Goal: Entertainment & Leisure: Consume media (video, audio)

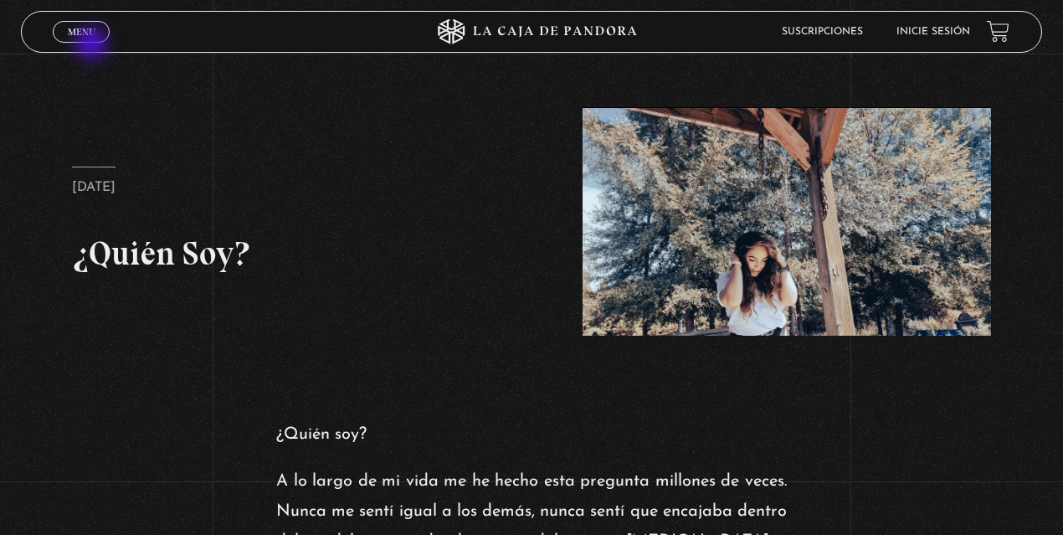
click at [93, 45] on div "Menu Cerrar" at bounding box center [212, 32] width 319 height 40
click at [90, 34] on span "Menu" at bounding box center [82, 32] width 28 height 10
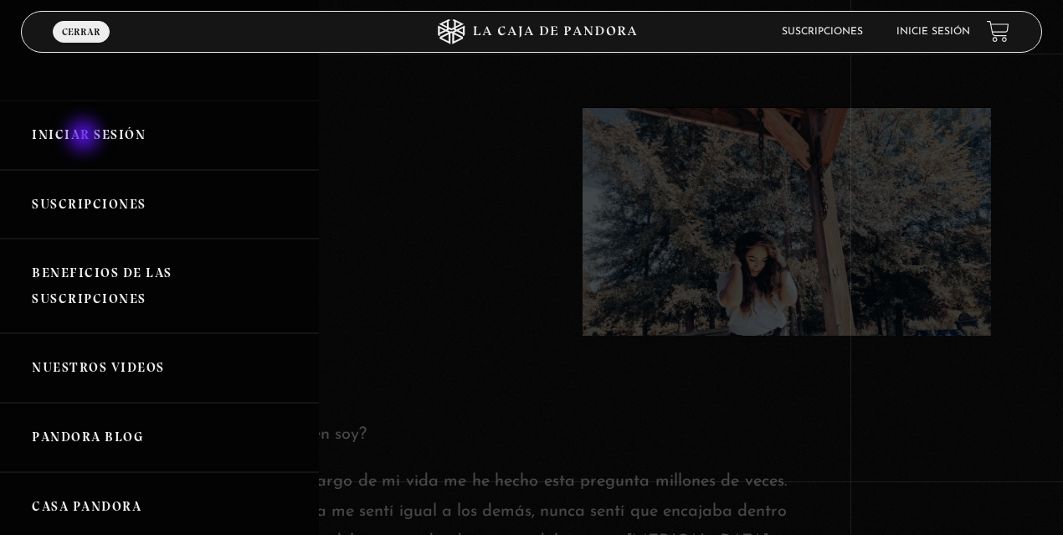
click at [85, 137] on link "Iniciar Sesión" at bounding box center [159, 134] width 319 height 69
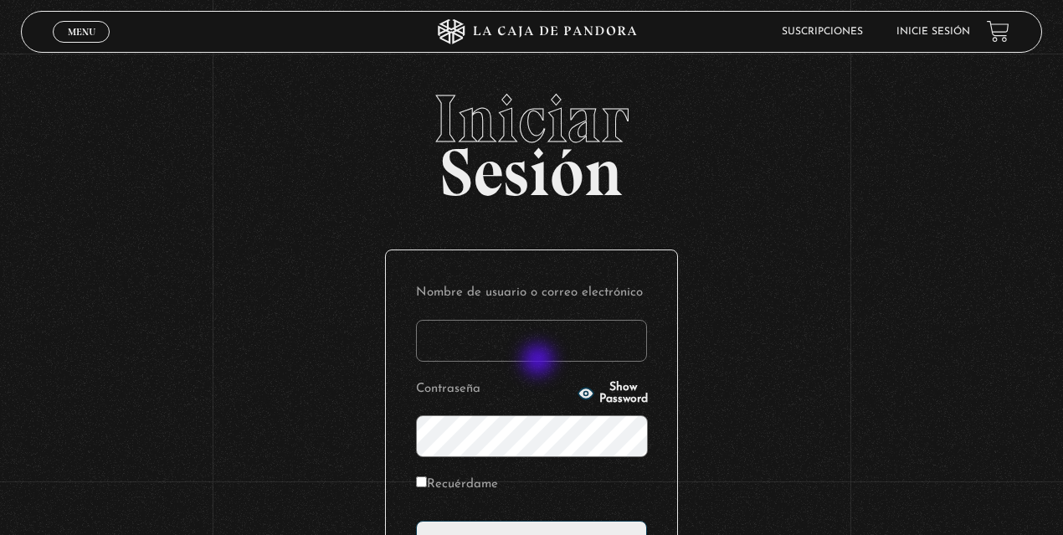
type input "lisbethfelixpaulino"
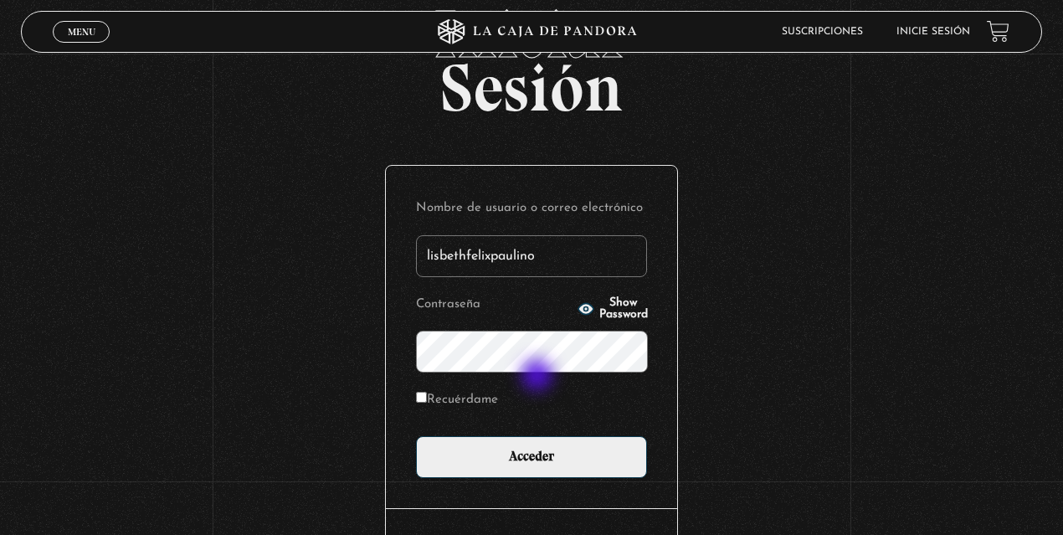
scroll to position [111, 0]
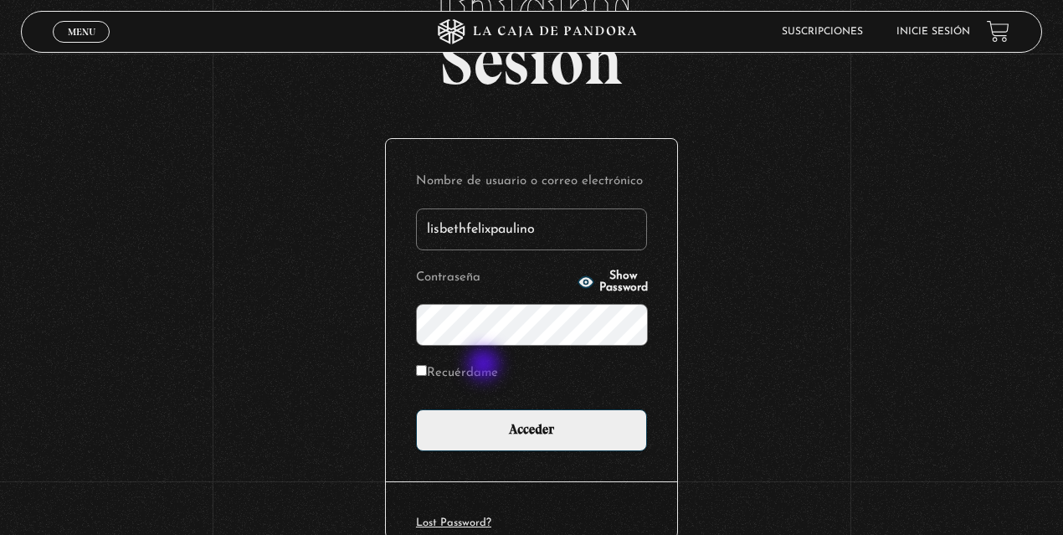
click at [485, 366] on label "Recuérdame" at bounding box center [457, 374] width 82 height 26
click at [427, 366] on input "Recuérdame" at bounding box center [421, 370] width 11 height 11
checkbox input "true"
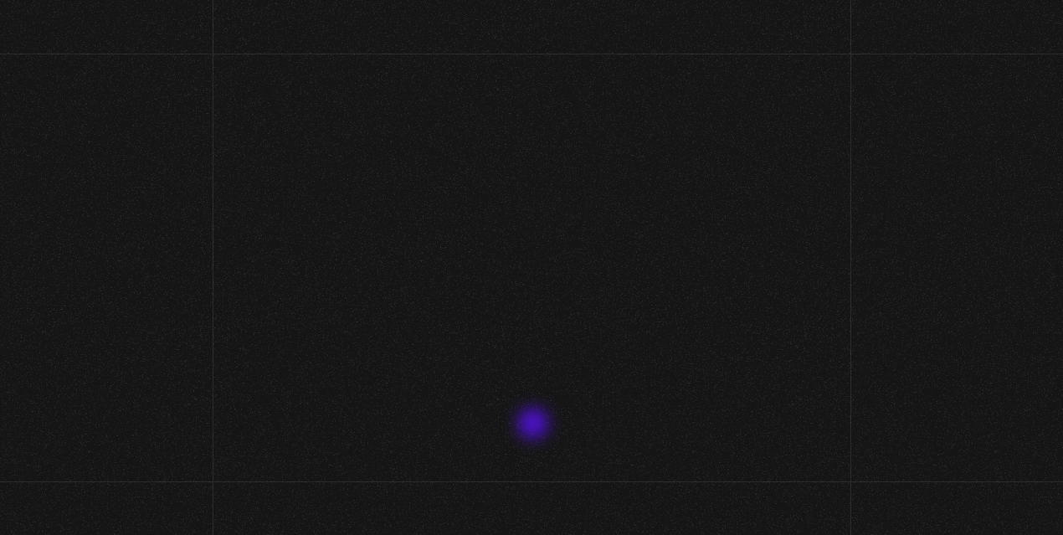
click at [535, 425] on div "Menu Cerrar Lisbeth Felix Paulino En vivos Pandora Centinelas Mi cuenta Salir B…" at bounding box center [531, 498] width 1063 height 889
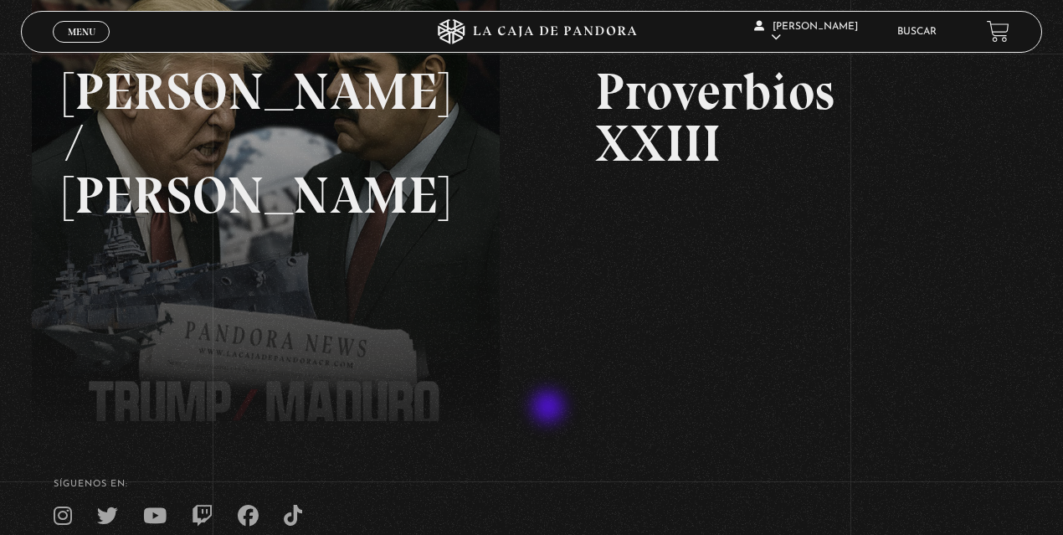
scroll to position [55, 0]
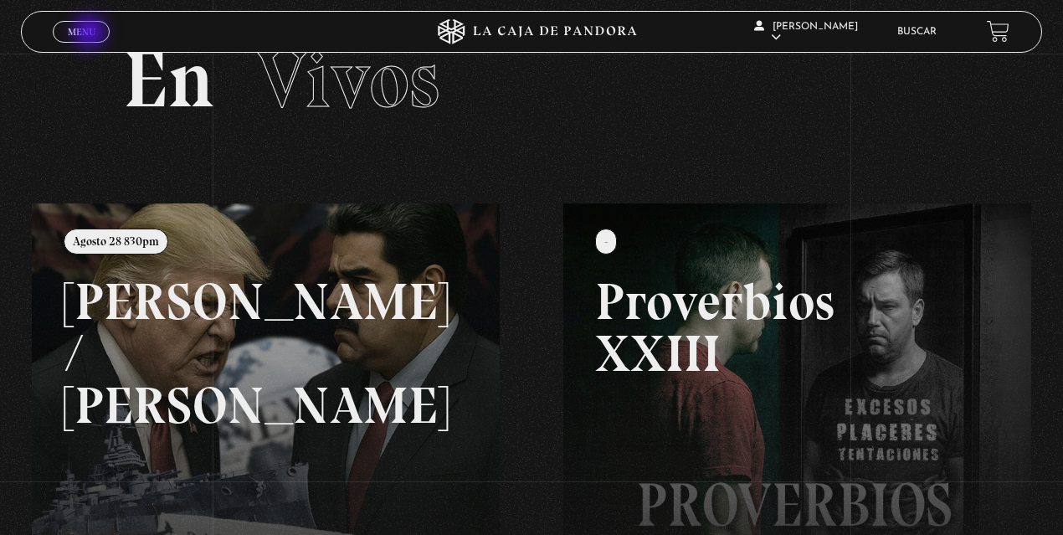
click at [91, 33] on span "Menu" at bounding box center [82, 32] width 28 height 10
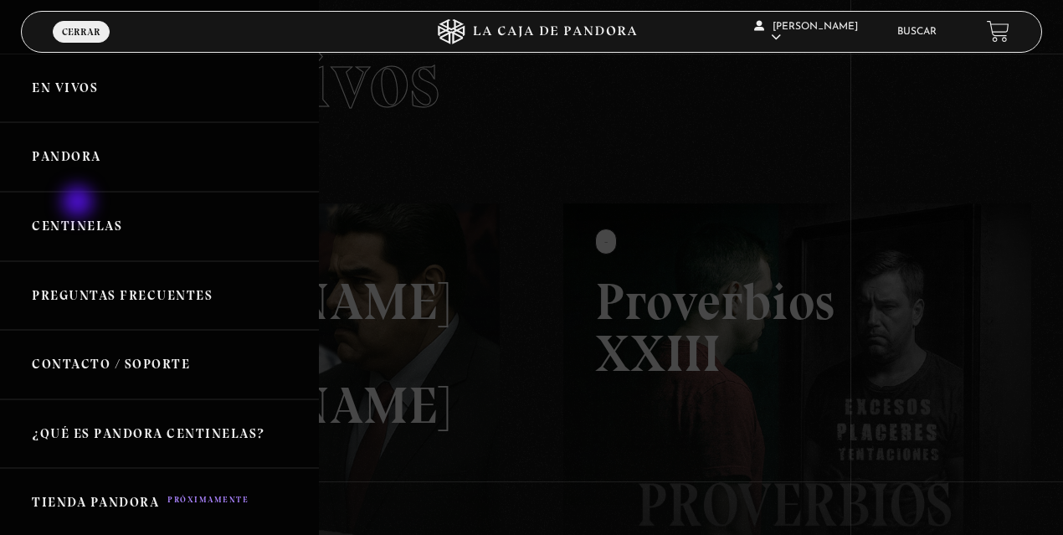
click at [82, 208] on link "Centinelas" at bounding box center [159, 226] width 319 height 69
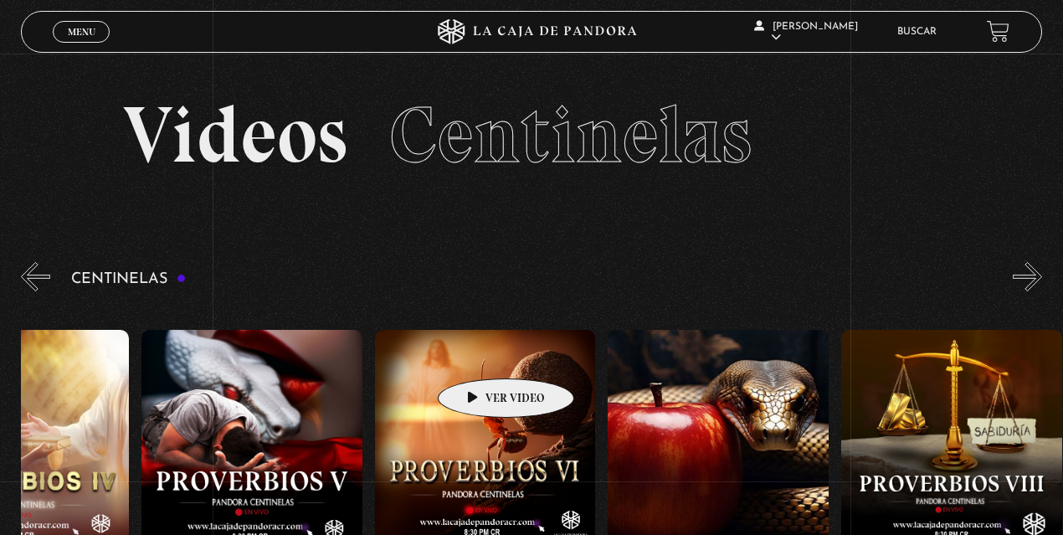
drag, startPoint x: 735, startPoint y: 361, endPoint x: 432, endPoint y: 353, distance: 303.8
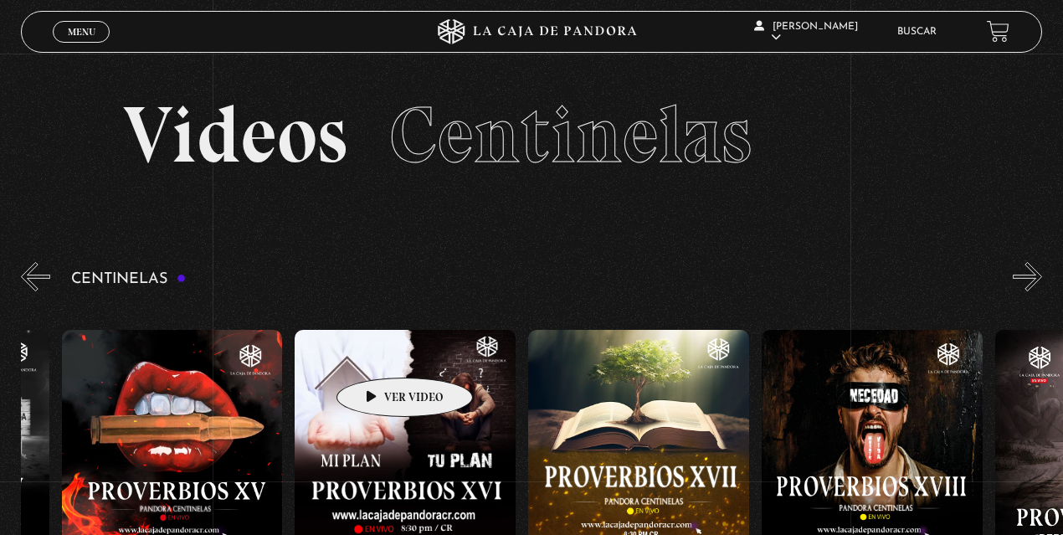
drag, startPoint x: 817, startPoint y: 366, endPoint x: 374, endPoint y: 351, distance: 442.8
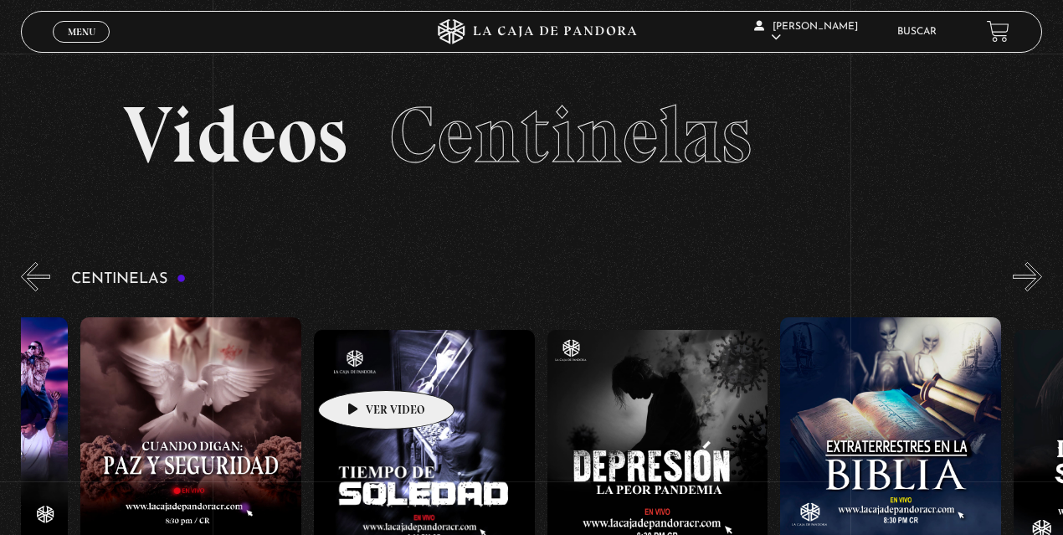
drag, startPoint x: 778, startPoint y: 385, endPoint x: 360, endPoint y: 365, distance: 418.8
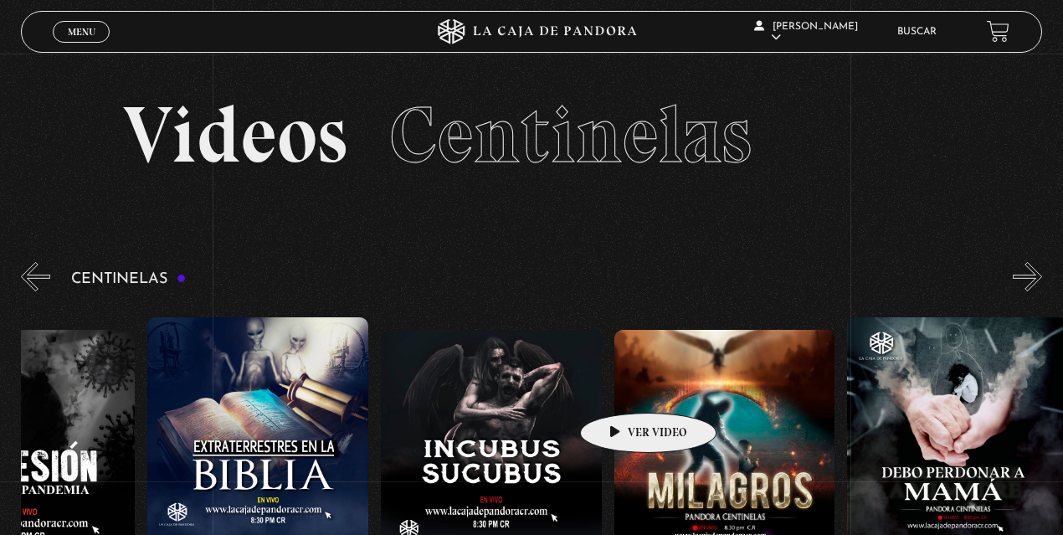
scroll to position [0, 6952]
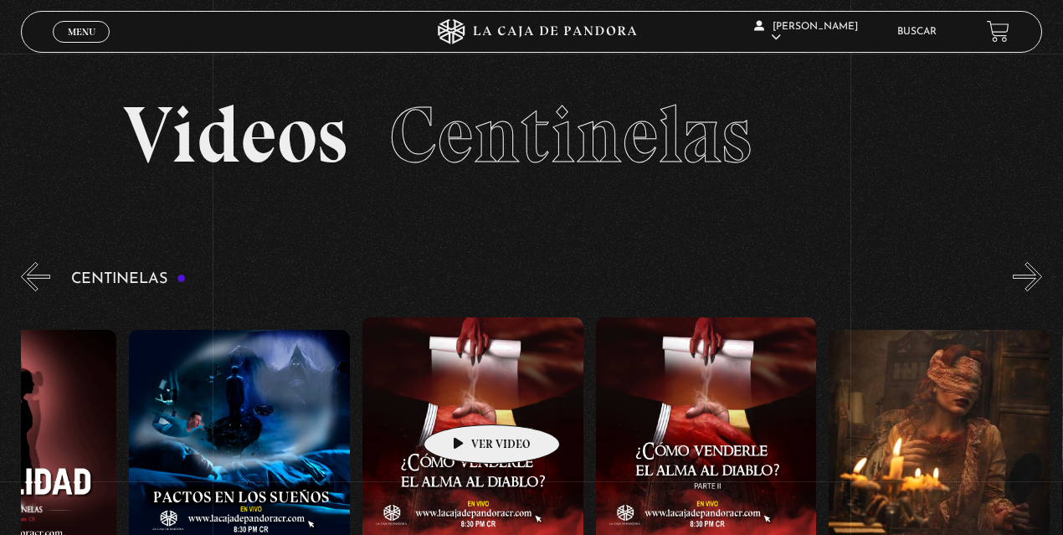
drag, startPoint x: 868, startPoint y: 407, endPoint x: 480, endPoint y: 393, distance: 388.4
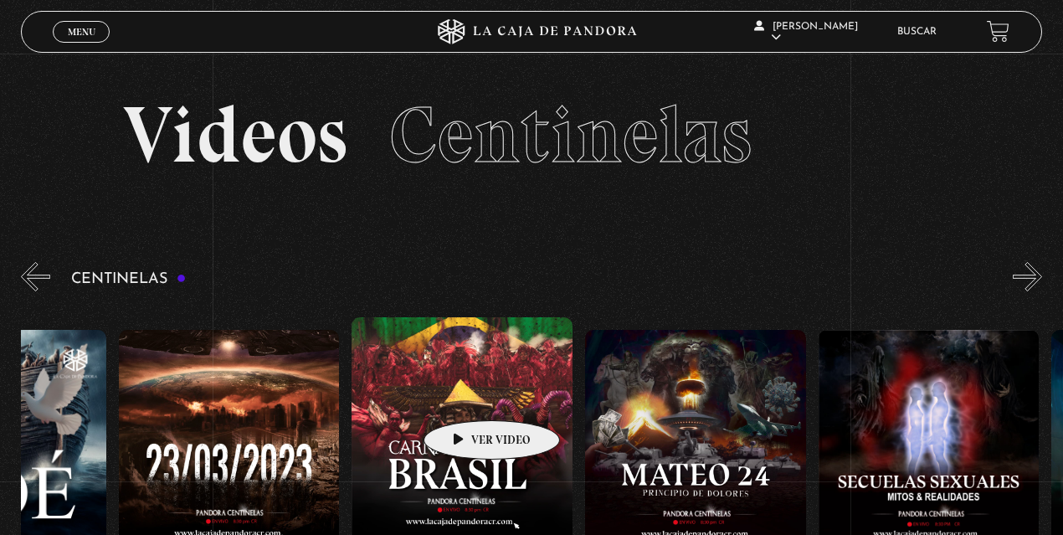
drag, startPoint x: 699, startPoint y: 390, endPoint x: 465, endPoint y: 395, distance: 234.3
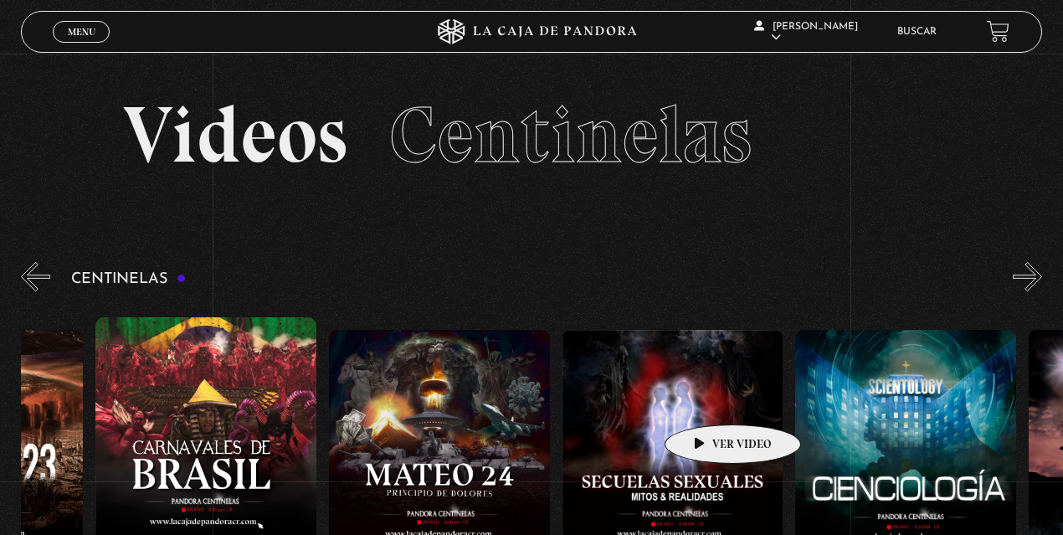
scroll to position [0, 10589]
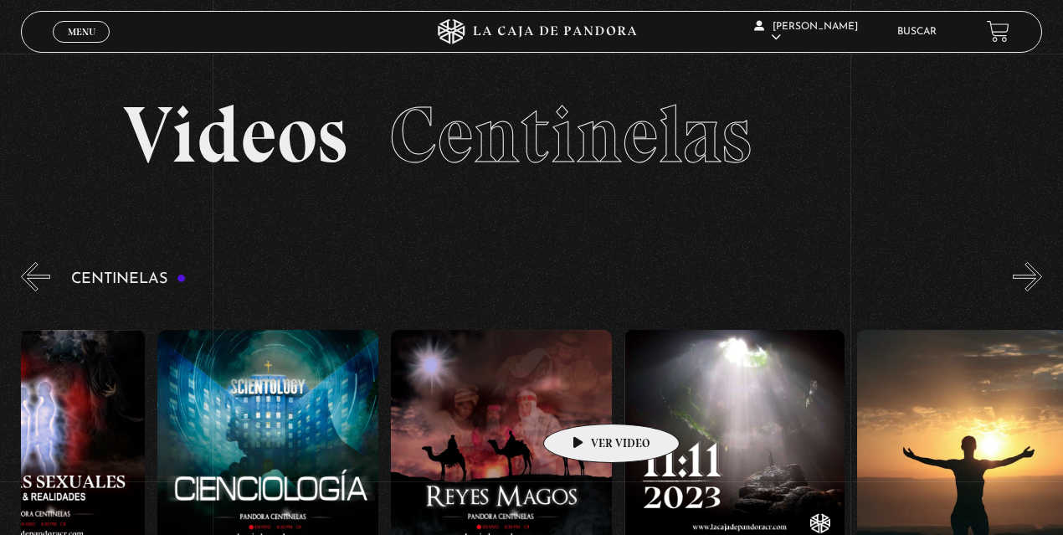
drag, startPoint x: 748, startPoint y: 397, endPoint x: 585, endPoint y: 398, distance: 163.2
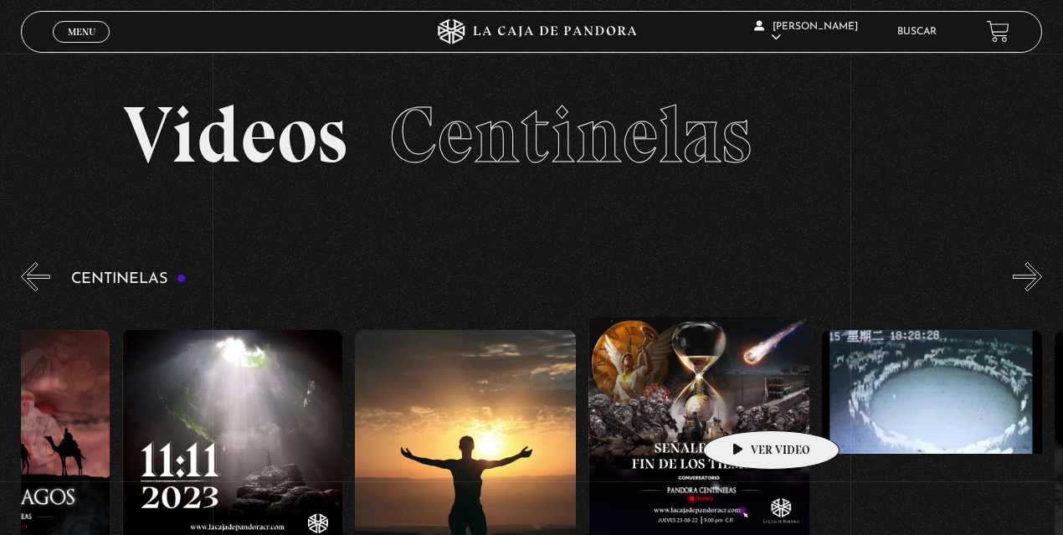
drag, startPoint x: 842, startPoint y: 402, endPoint x: 743, endPoint y: 405, distance: 98.8
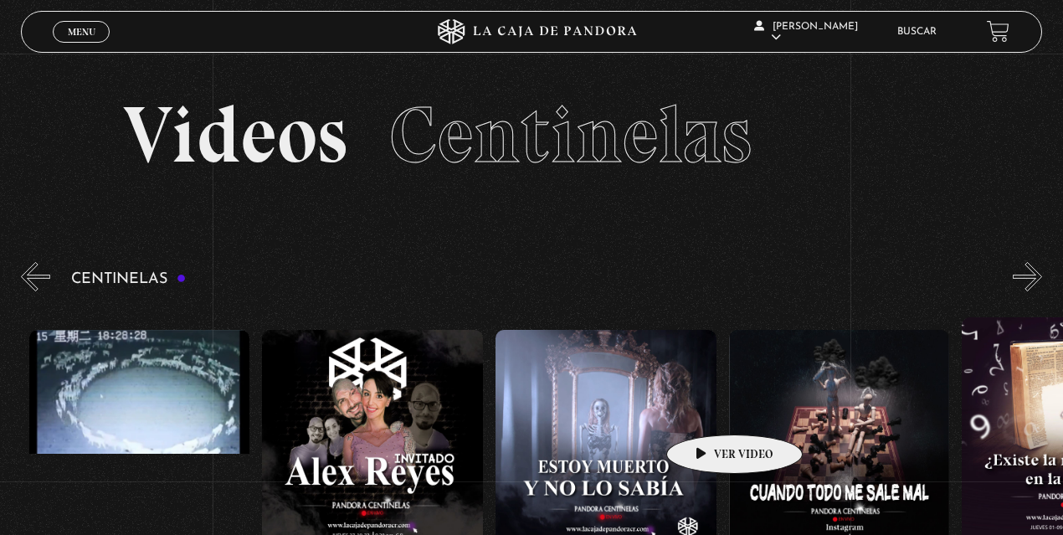
scroll to position [0, 11887]
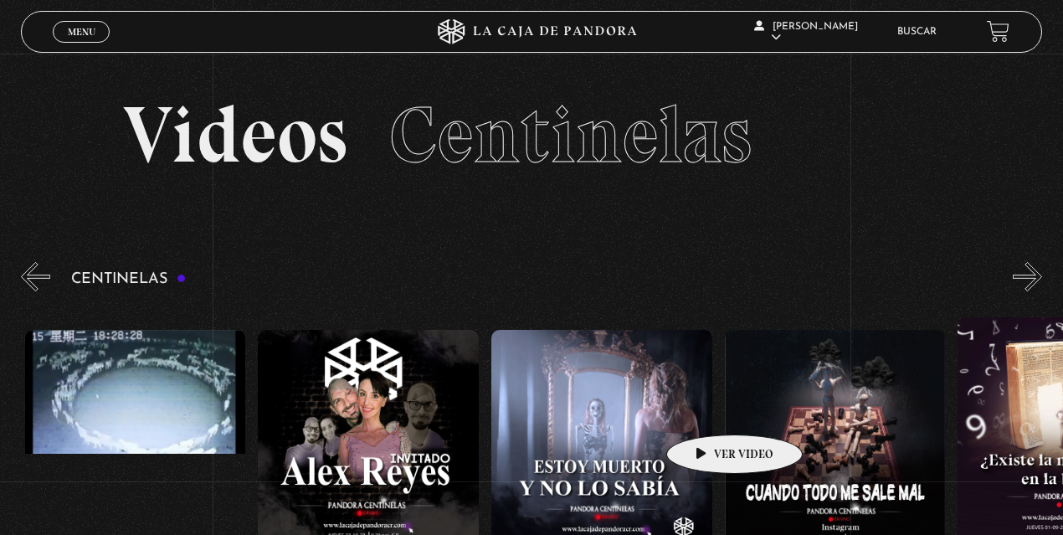
drag, startPoint x: 865, startPoint y: 397, endPoint x: 708, endPoint y: 409, distance: 157.7
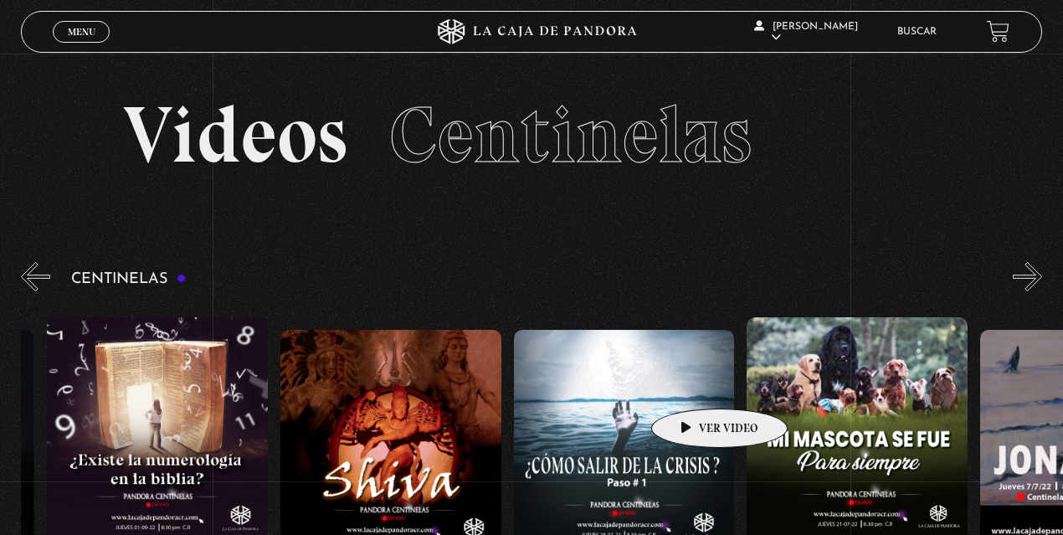
scroll to position [0, 12802]
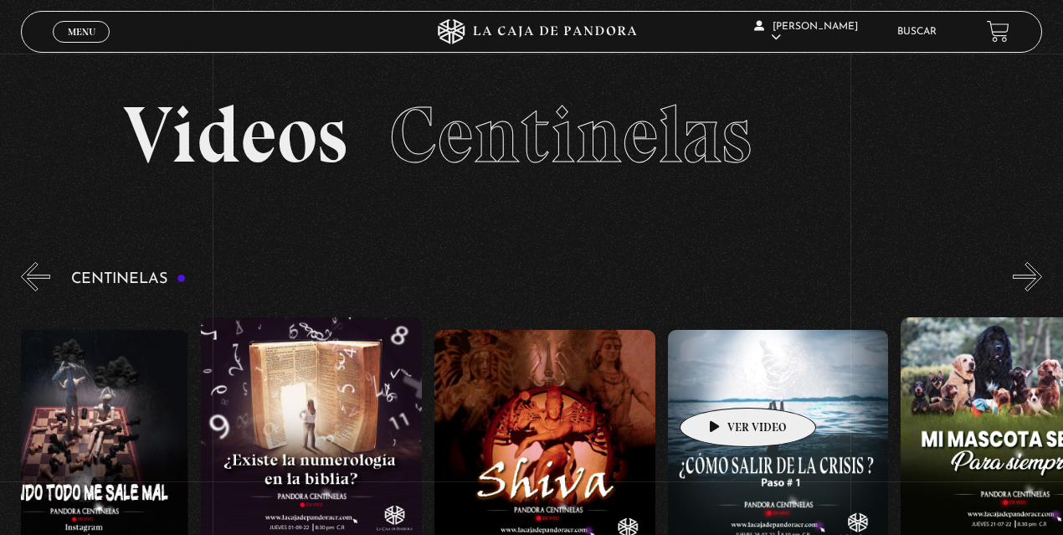
drag, startPoint x: 868, startPoint y: 380, endPoint x: 728, endPoint y: 379, distance: 139.7
click at [725, 382] on div "Como manejar las malas noticias? Centinelas 2025 Por qué Dios no me escucha Rel…" at bounding box center [784, 498] width 26812 height 389
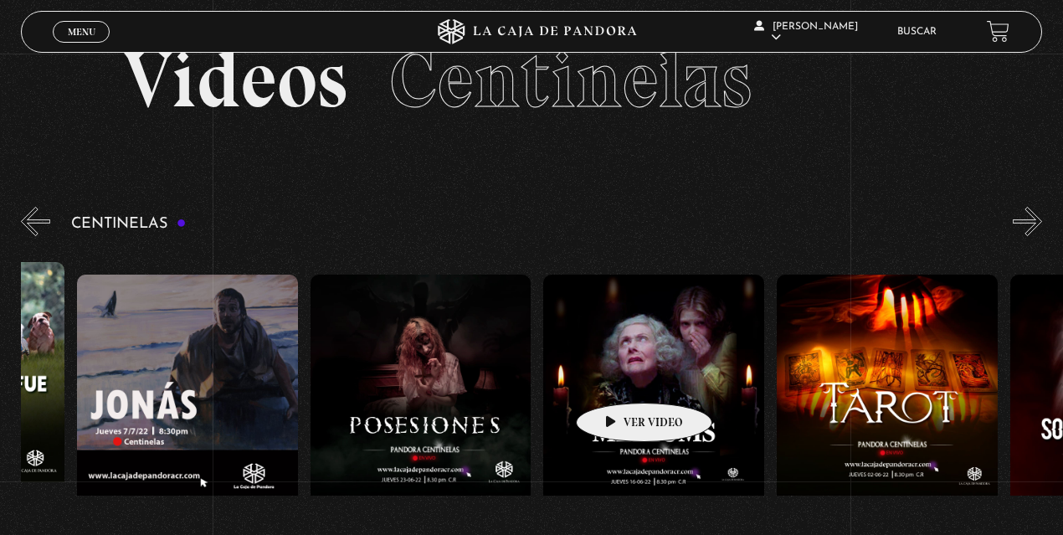
scroll to position [0, 13743]
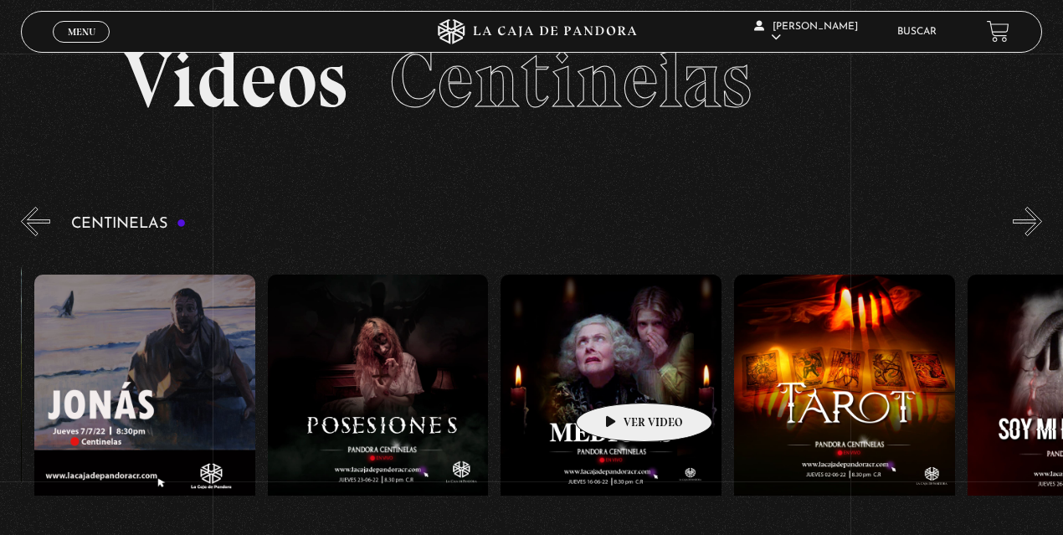
drag, startPoint x: 840, startPoint y: 373, endPoint x: 617, endPoint y: 377, distance: 222.6
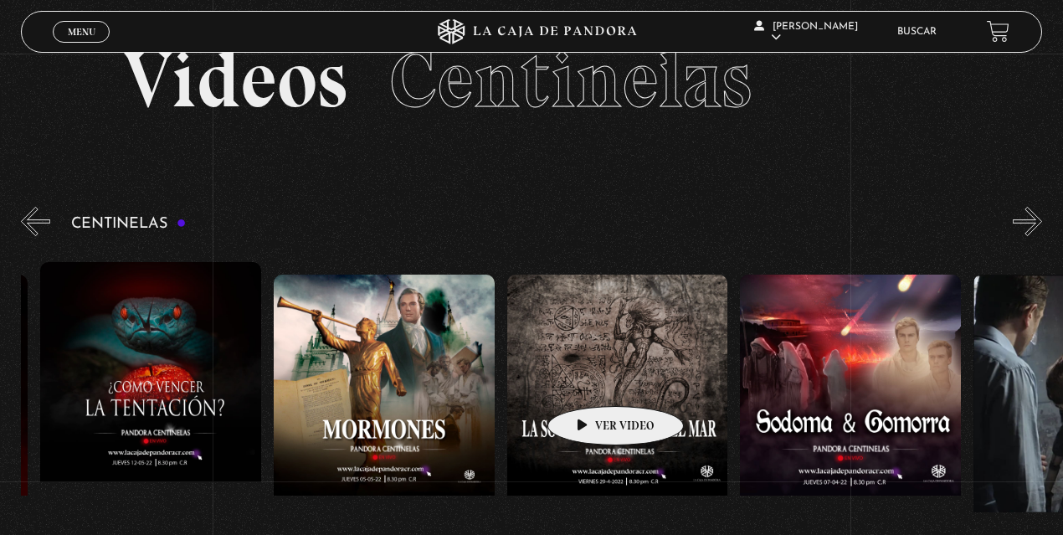
drag, startPoint x: 820, startPoint y: 371, endPoint x: 589, endPoint y: 381, distance: 231.1
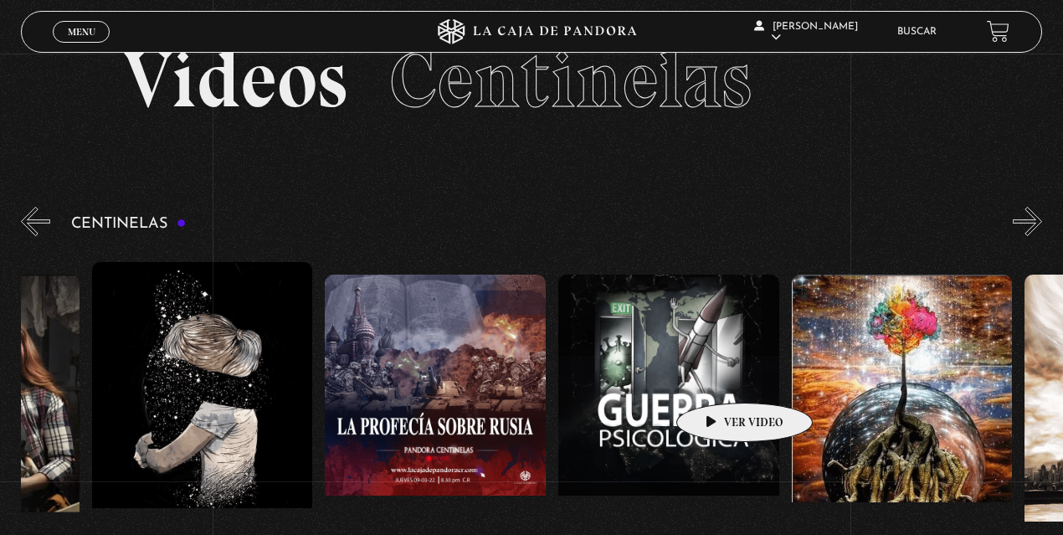
drag, startPoint x: 878, startPoint y: 378, endPoint x: 718, endPoint y: 377, distance: 160.6
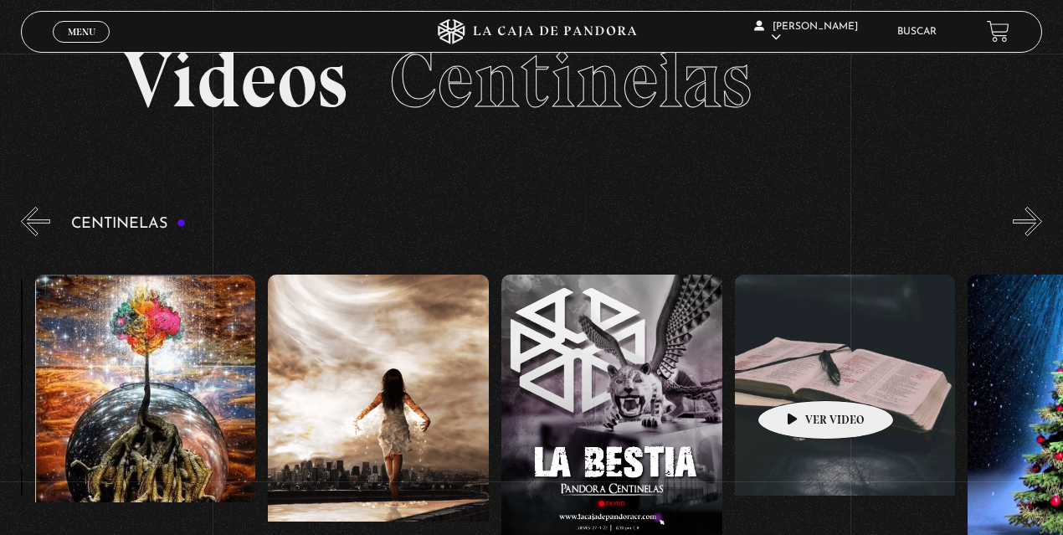
scroll to position [0, 17012]
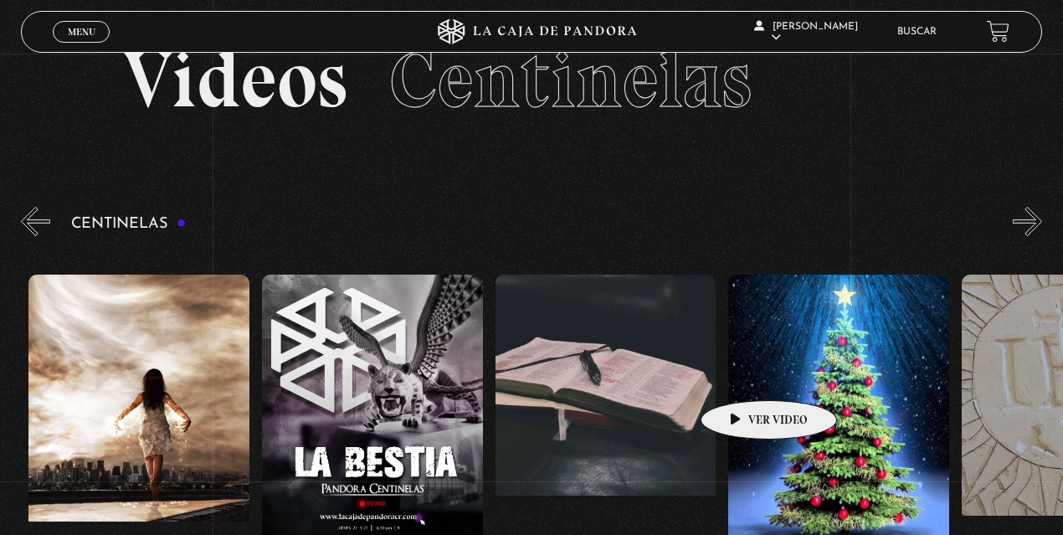
drag, startPoint x: 869, startPoint y: 375, endPoint x: 742, endPoint y: 375, distance: 127.2
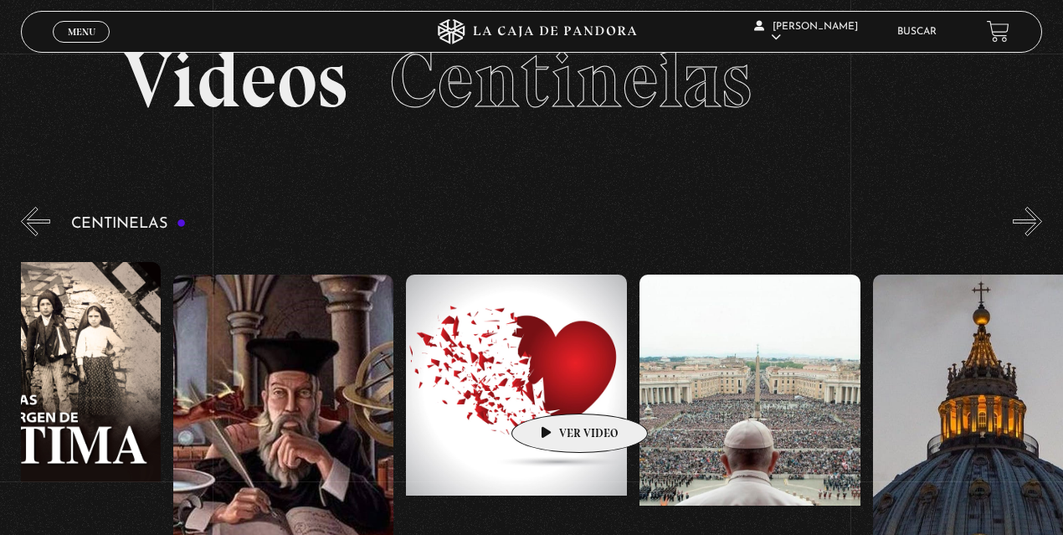
drag, startPoint x: 885, startPoint y: 347, endPoint x: 549, endPoint y: 389, distance: 338.9
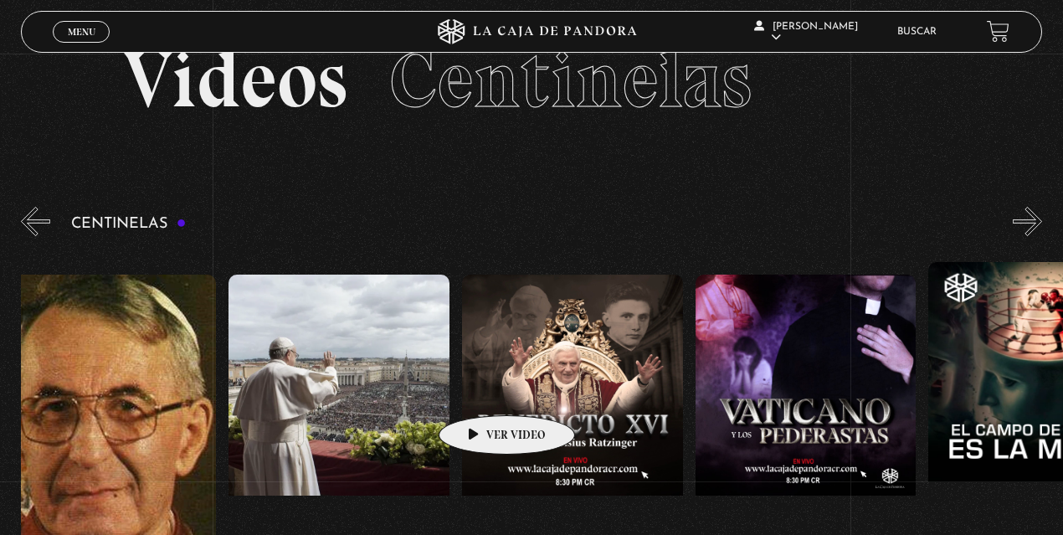
drag, startPoint x: 698, startPoint y: 371, endPoint x: 479, endPoint y: 390, distance: 220.0
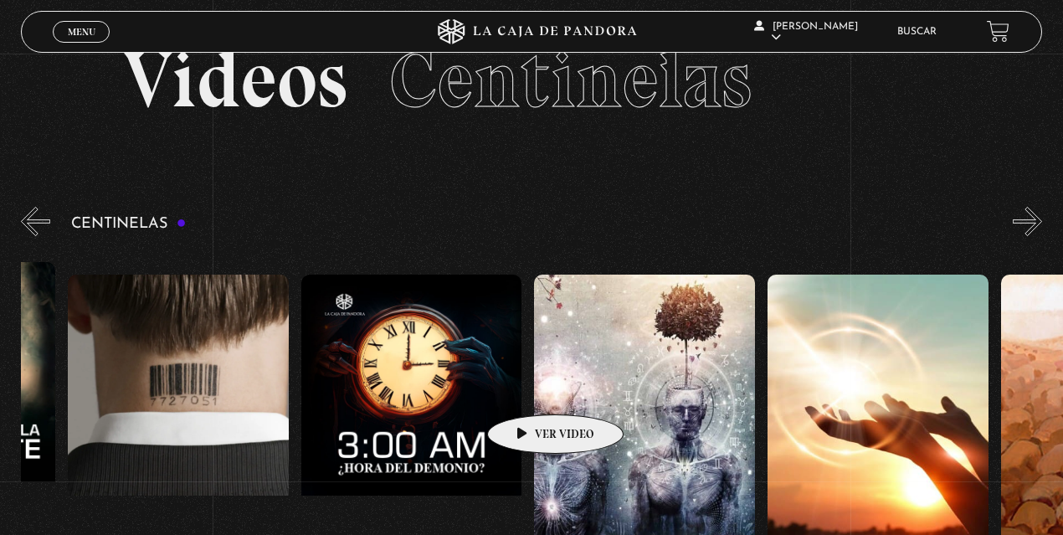
scroll to position [0, 21055]
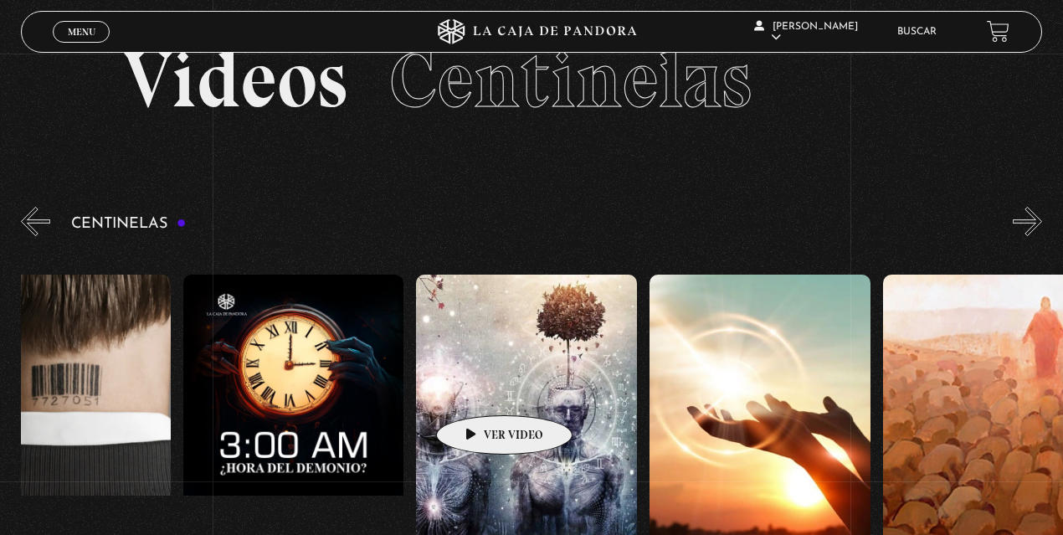
drag, startPoint x: 720, startPoint y: 377, endPoint x: 478, endPoint y: 390, distance: 242.1
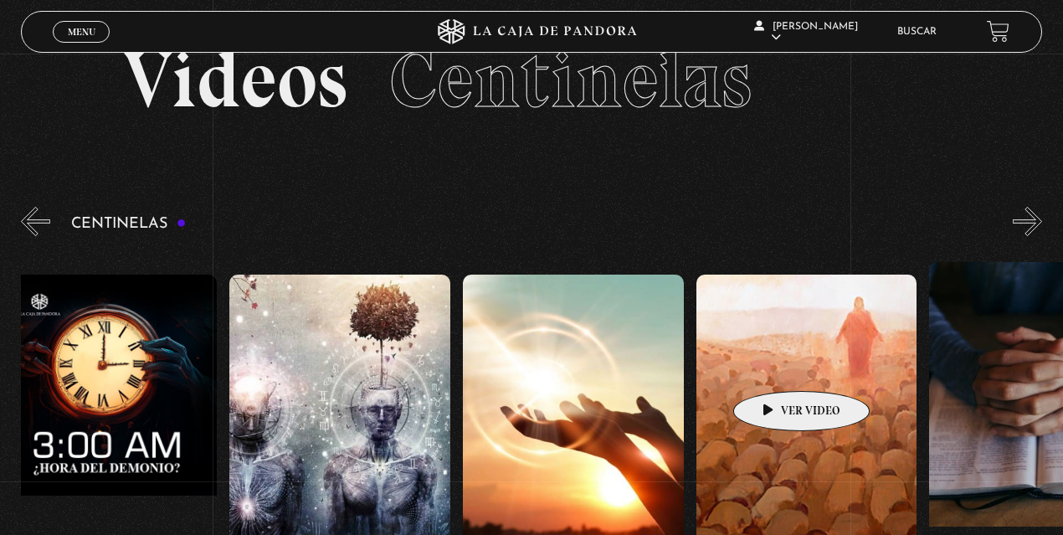
scroll to position [0, 21334]
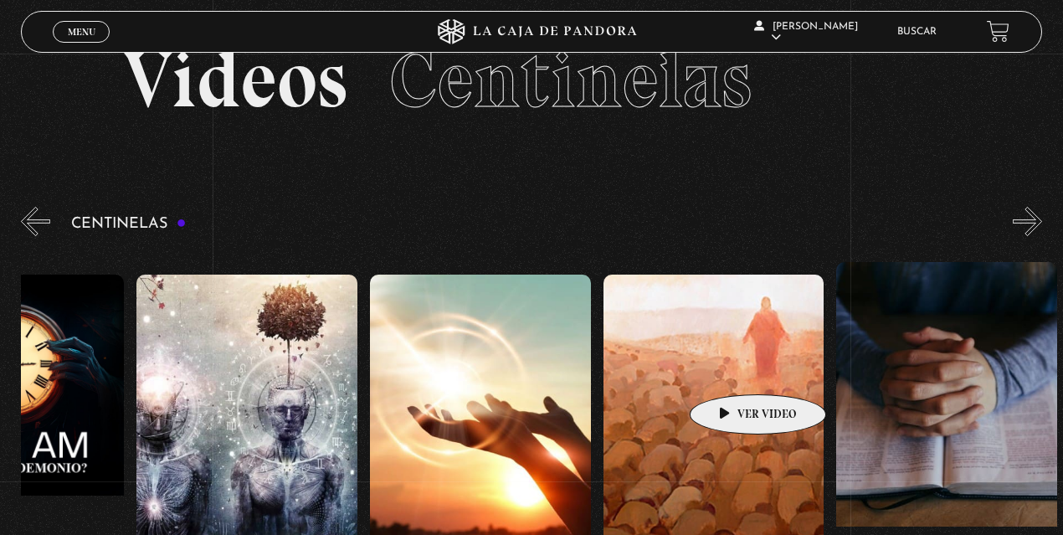
drag, startPoint x: 786, startPoint y: 365, endPoint x: 731, endPoint y: 369, distance: 55.4
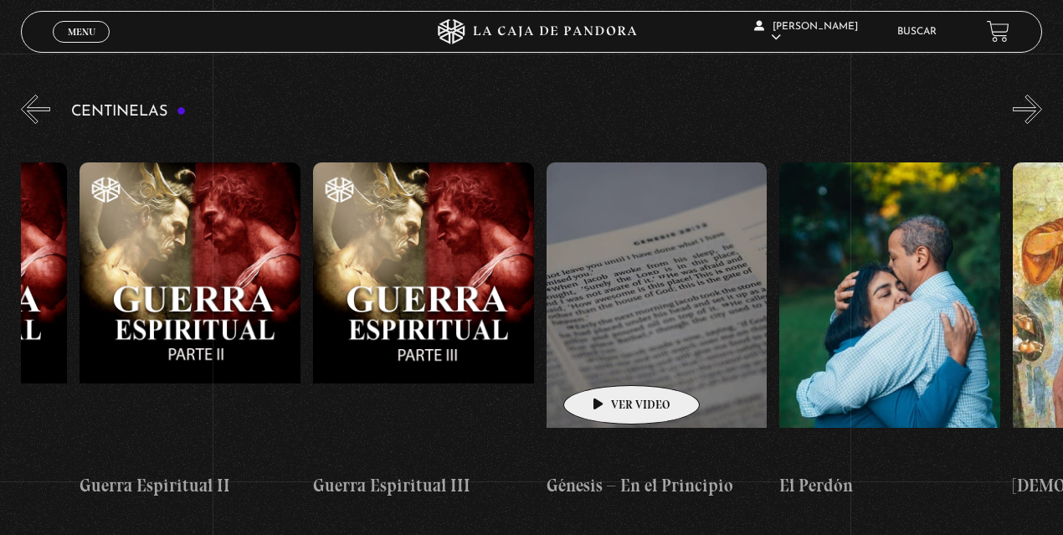
scroll to position [0, 22794]
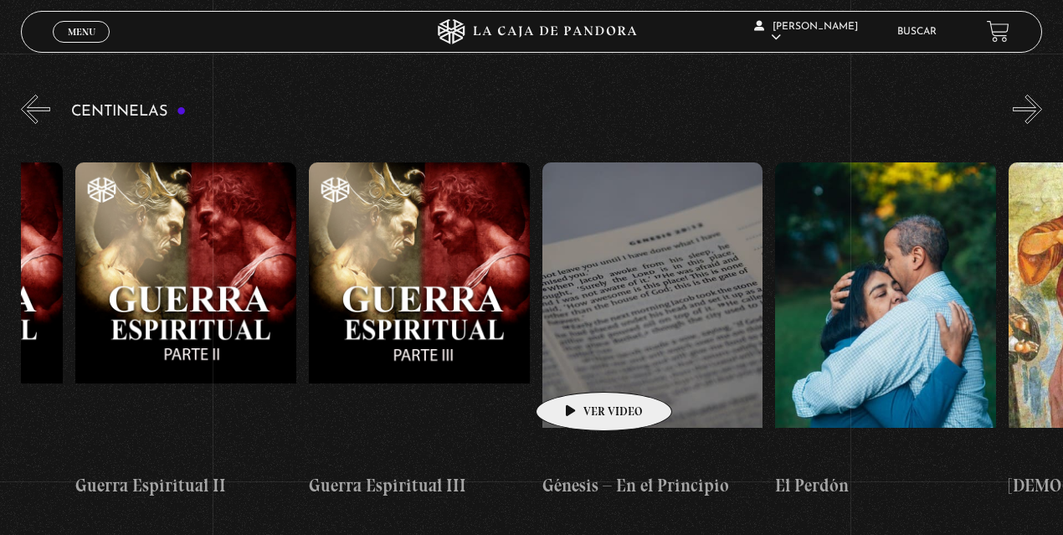
drag, startPoint x: 849, startPoint y: 330, endPoint x: 577, endPoint y: 366, distance: 274.4
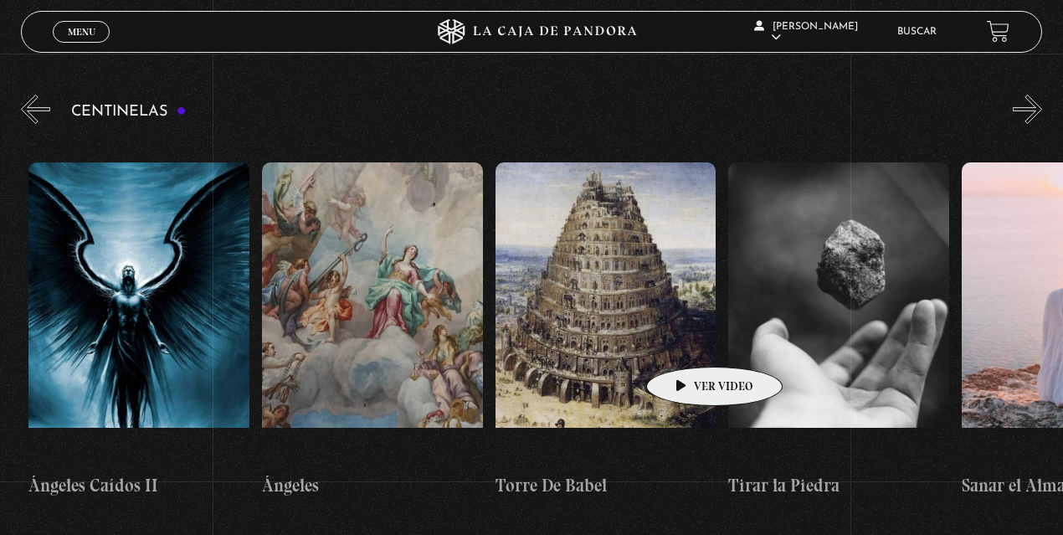
scroll to position [0, 24244]
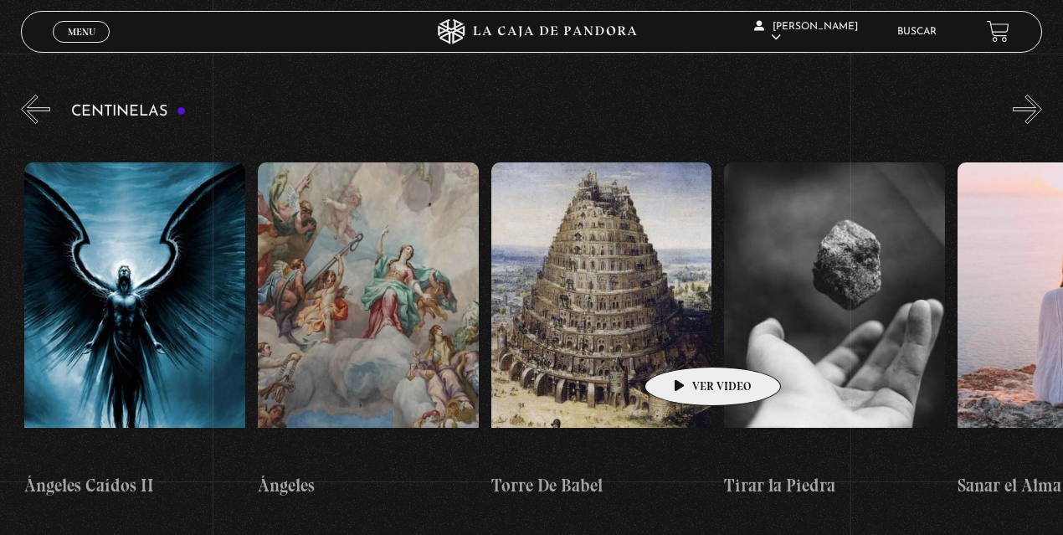
drag, startPoint x: 952, startPoint y: 300, endPoint x: 686, endPoint y: 341, distance: 269.2
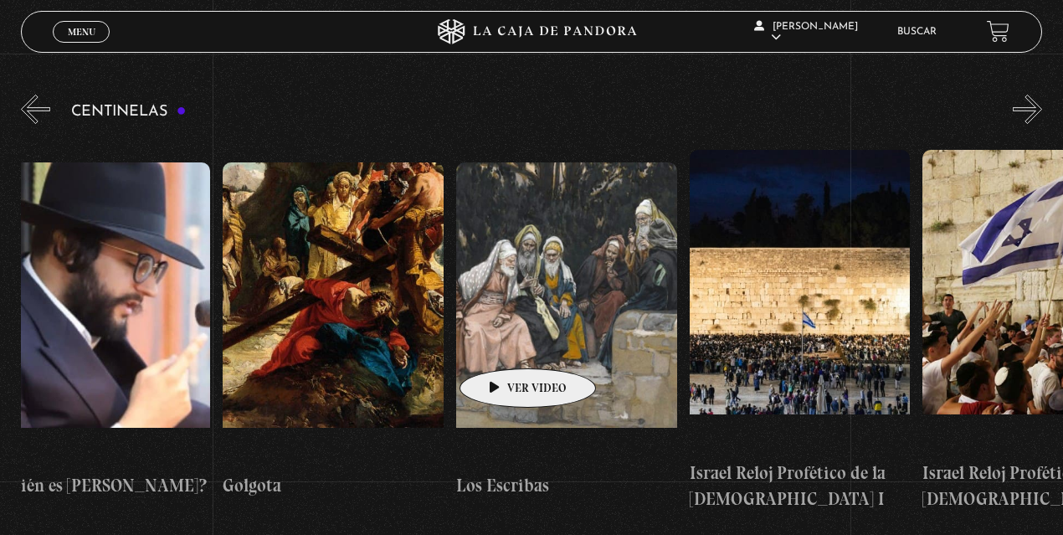
scroll to position [0, 25762]
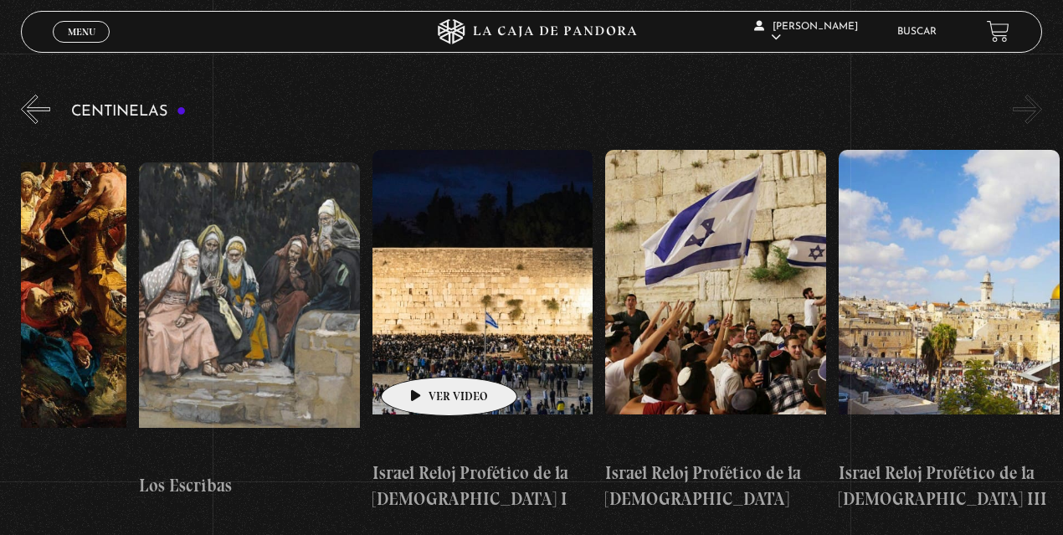
drag, startPoint x: 735, startPoint y: 318, endPoint x: 423, endPoint y: 351, distance: 313.9
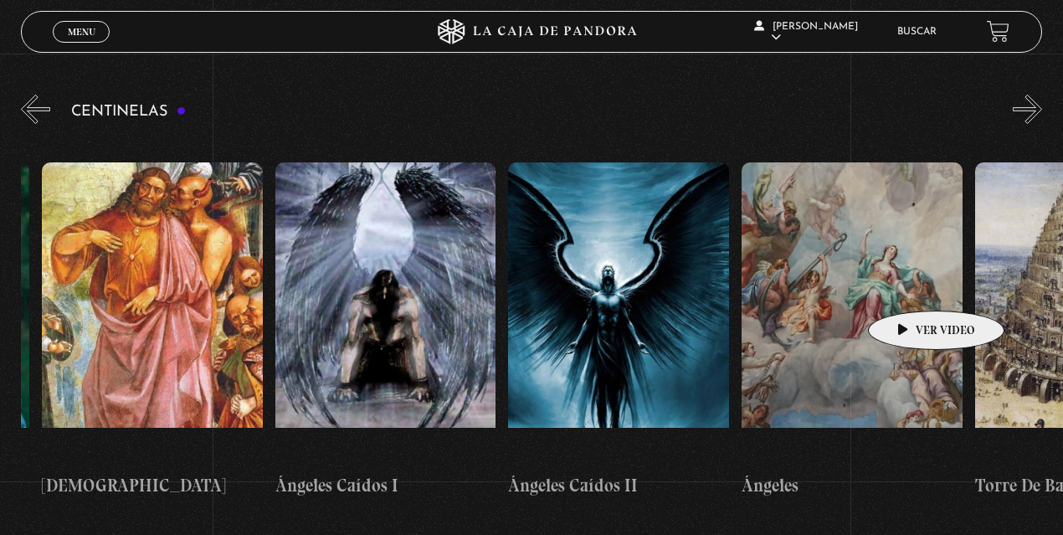
drag, startPoint x: 748, startPoint y: 298, endPoint x: 873, endPoint y: 288, distance: 125.9
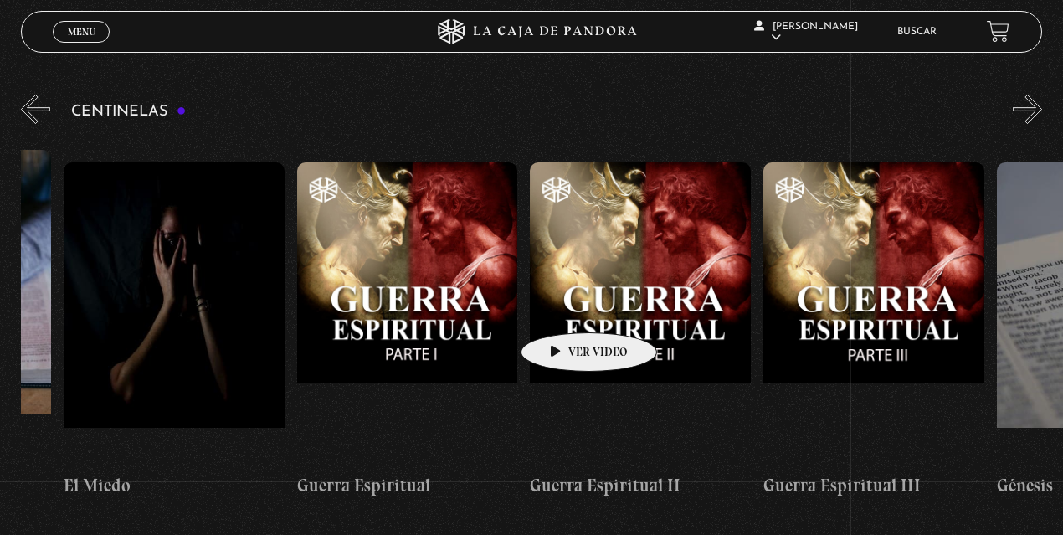
drag, startPoint x: 576, startPoint y: 306, endPoint x: 790, endPoint y: 297, distance: 214.4
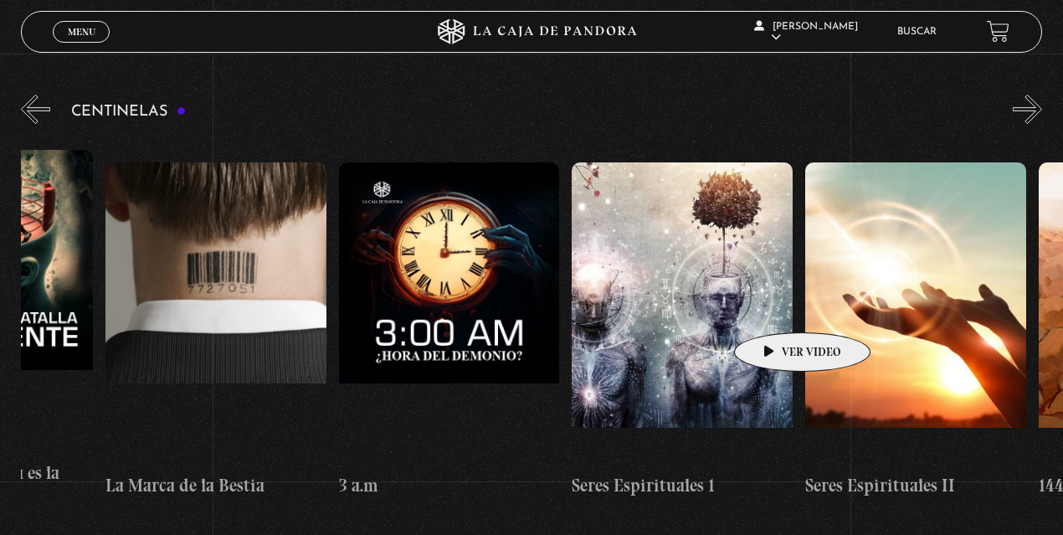
drag, startPoint x: 537, startPoint y: 317, endPoint x: 821, endPoint y: 306, distance: 283.8
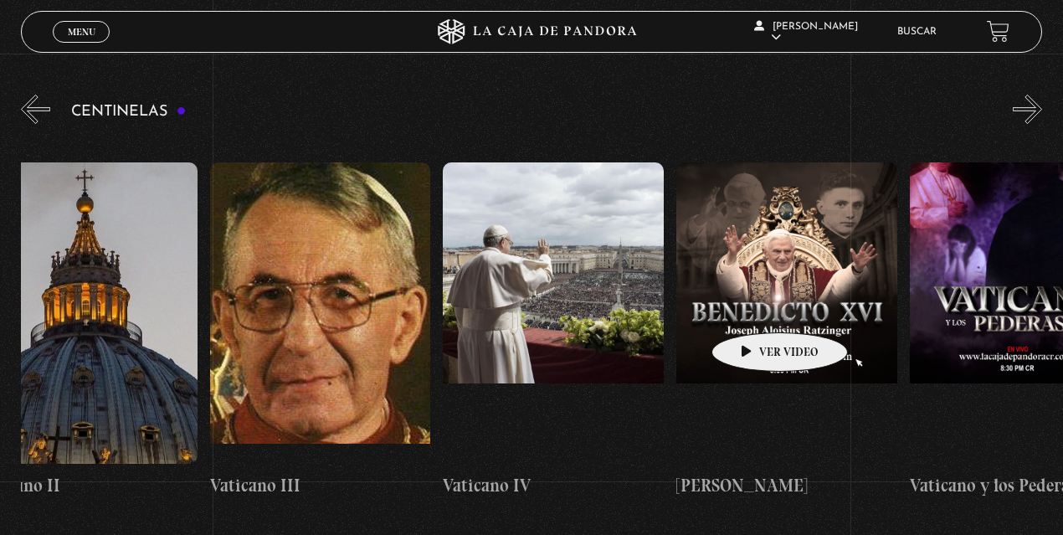
drag, startPoint x: 502, startPoint y: 317, endPoint x: 755, endPoint y: 307, distance: 252.9
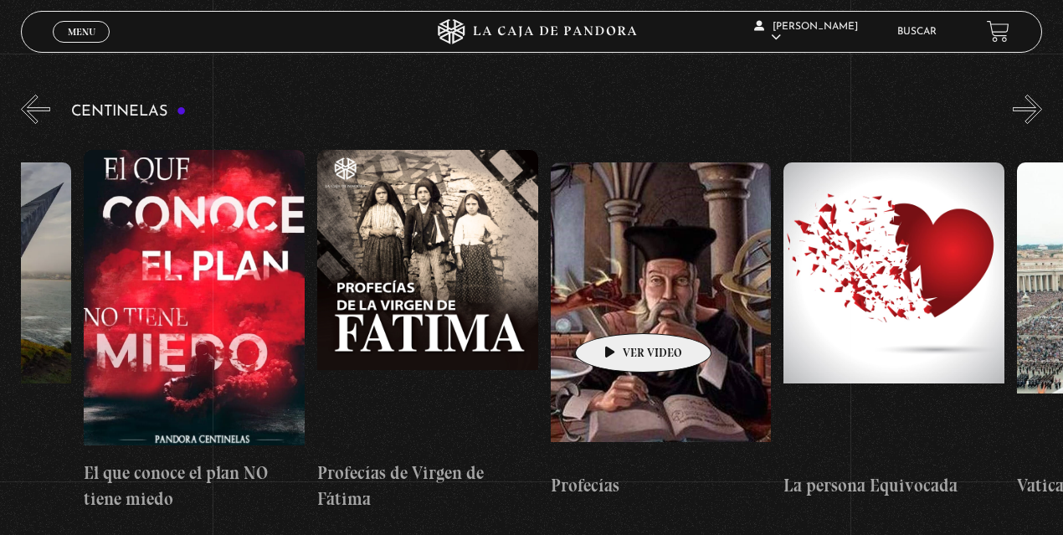
drag, startPoint x: 475, startPoint y: 312, endPoint x: 730, endPoint y: 305, distance: 255.3
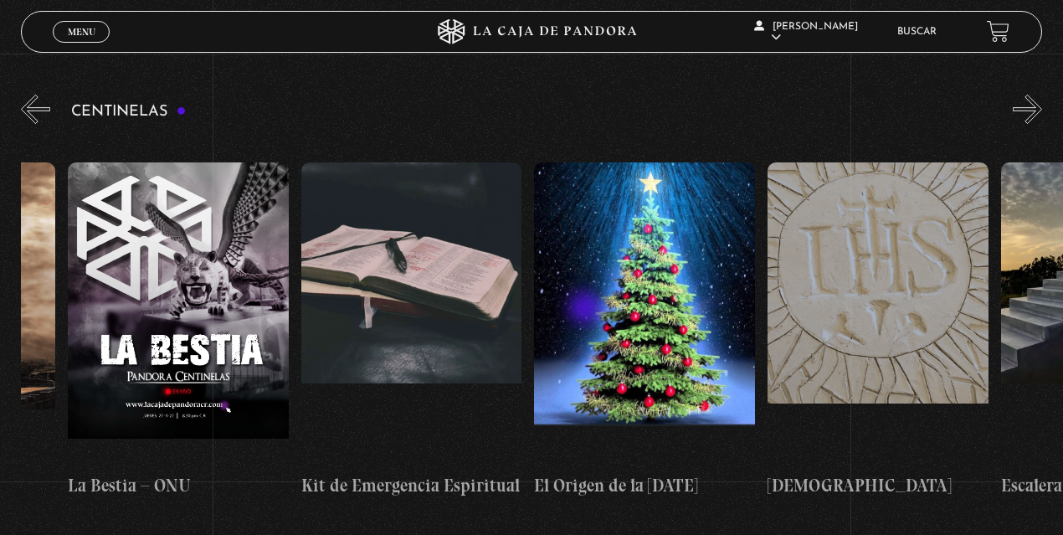
drag, startPoint x: 399, startPoint y: 310, endPoint x: 629, endPoint y: 309, distance: 230.1
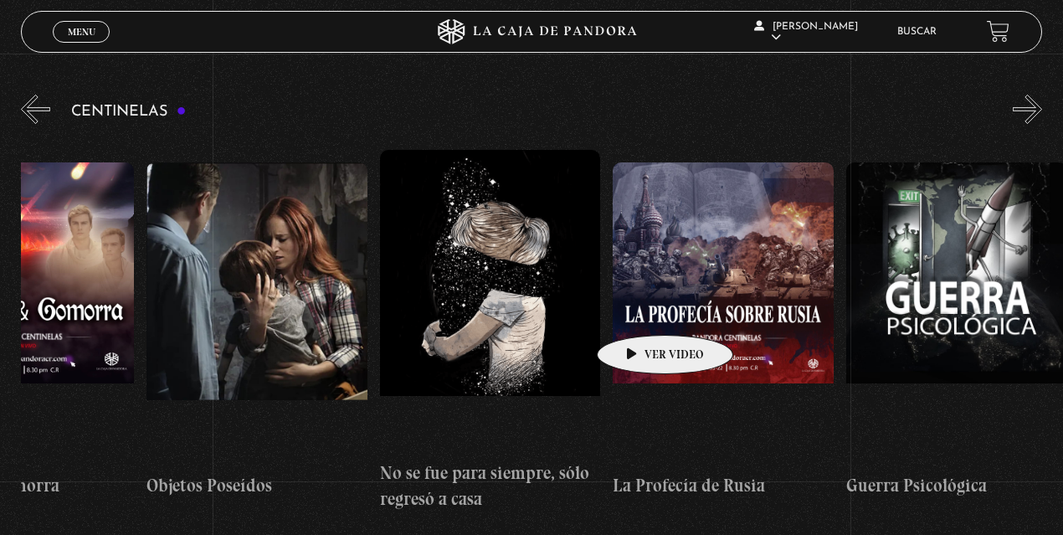
drag, startPoint x: 393, startPoint y: 311, endPoint x: 666, endPoint y: 309, distance: 272.8
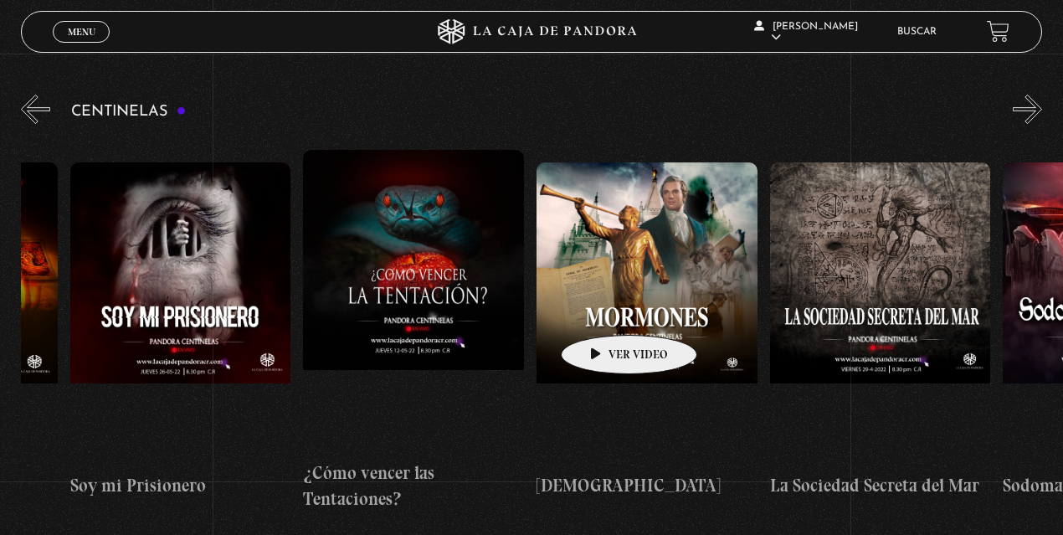
drag, startPoint x: 388, startPoint y: 310, endPoint x: 605, endPoint y: 310, distance: 216.7
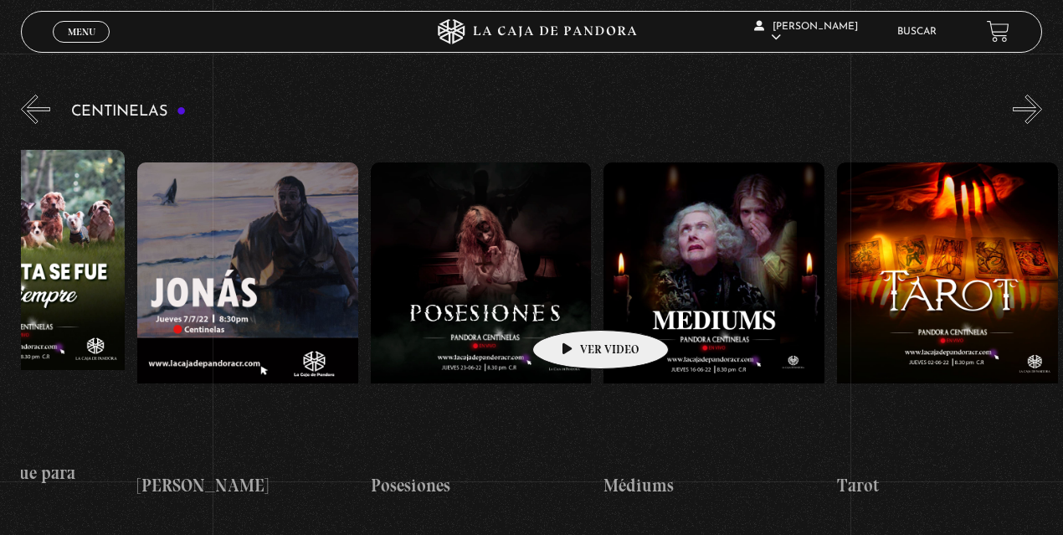
drag, startPoint x: 371, startPoint y: 308, endPoint x: 574, endPoint y: 305, distance: 202.5
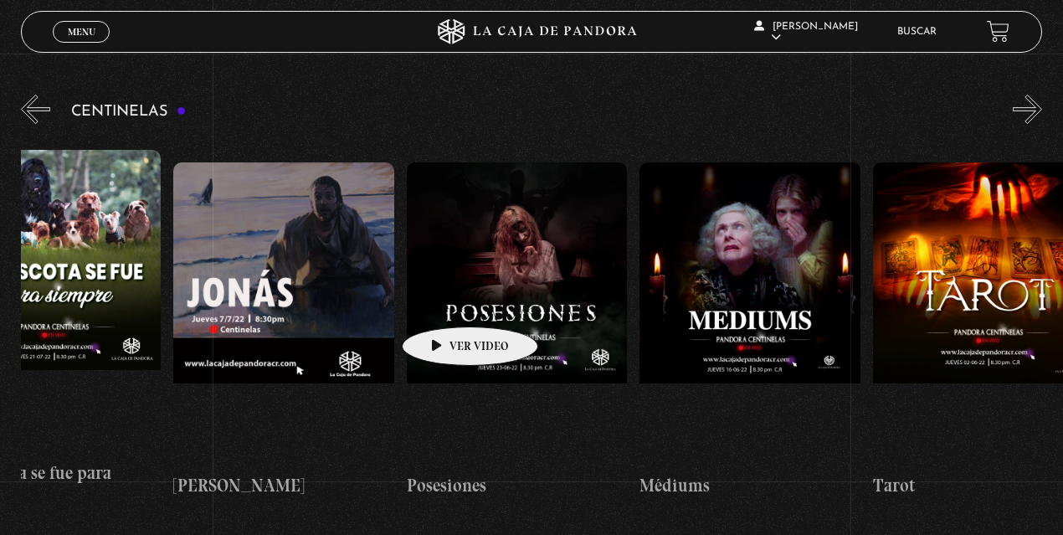
scroll to position [0, 13621]
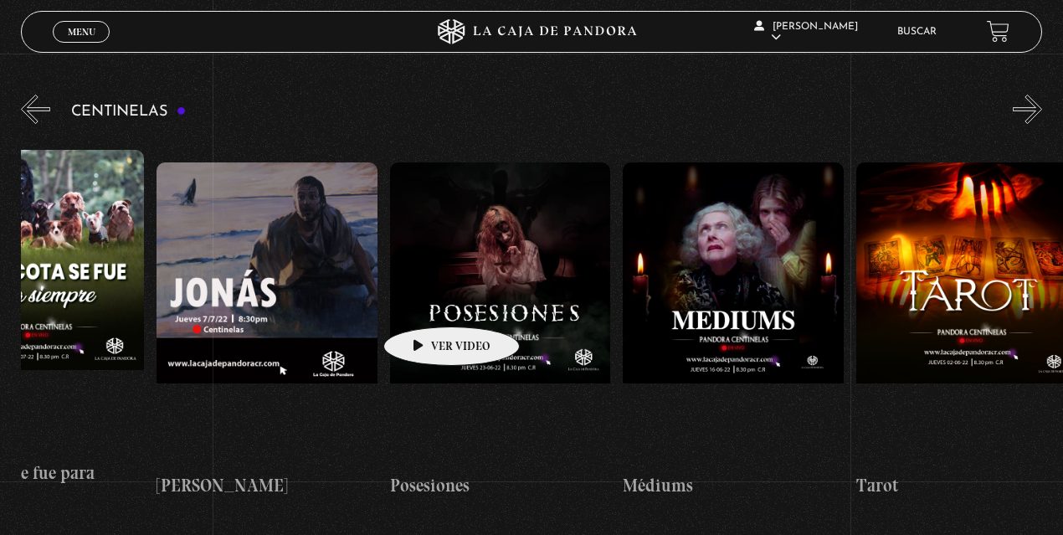
click at [425, 301] on figure at bounding box center [500, 312] width 221 height 301
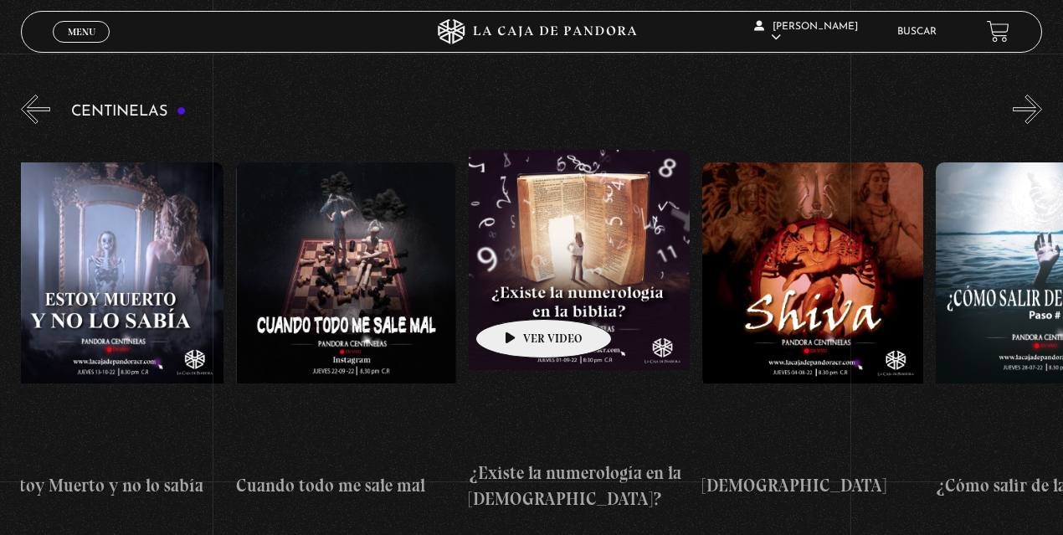
drag, startPoint x: 268, startPoint y: 293, endPoint x: 518, endPoint y: 294, distance: 250.2
click at [518, 294] on div "Como manejar las malas noticias? Centinelas 2025 Por qué Dios no me escucha Rel…" at bounding box center [1051, 330] width 26812 height 389
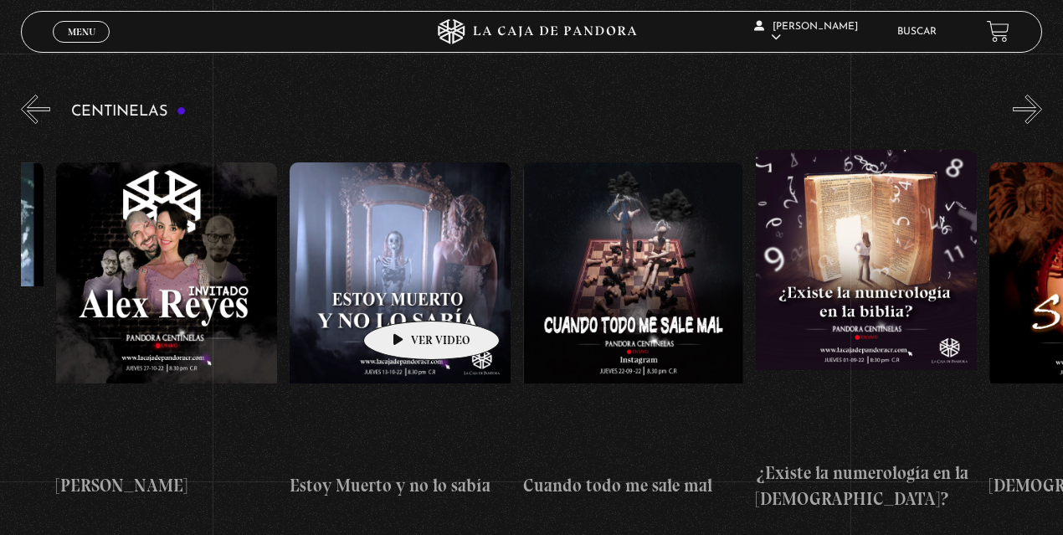
scroll to position [0, 12060]
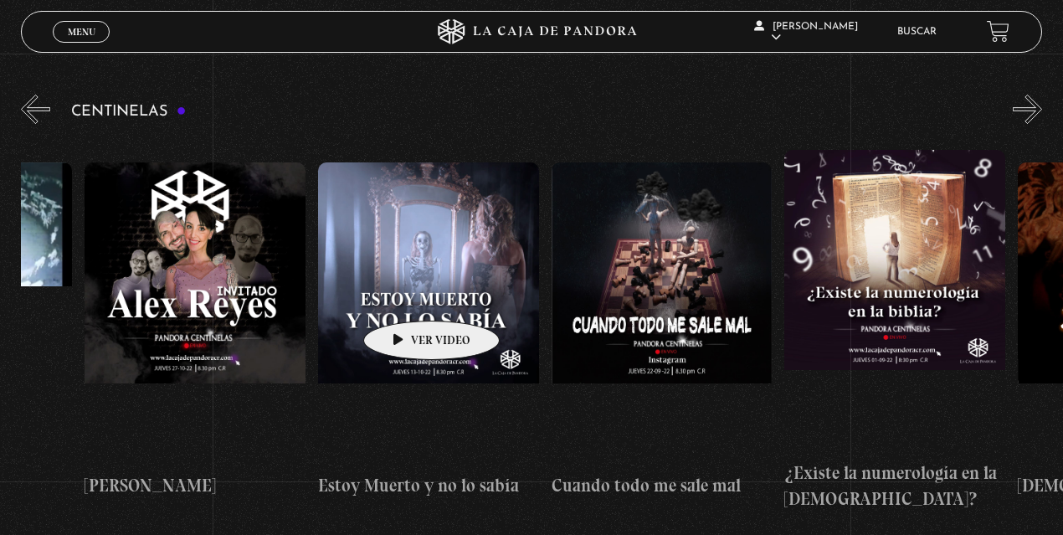
drag, startPoint x: 341, startPoint y: 292, endPoint x: 405, endPoint y: 295, distance: 63.7
click at [428, 293] on figure at bounding box center [428, 312] width 221 height 301
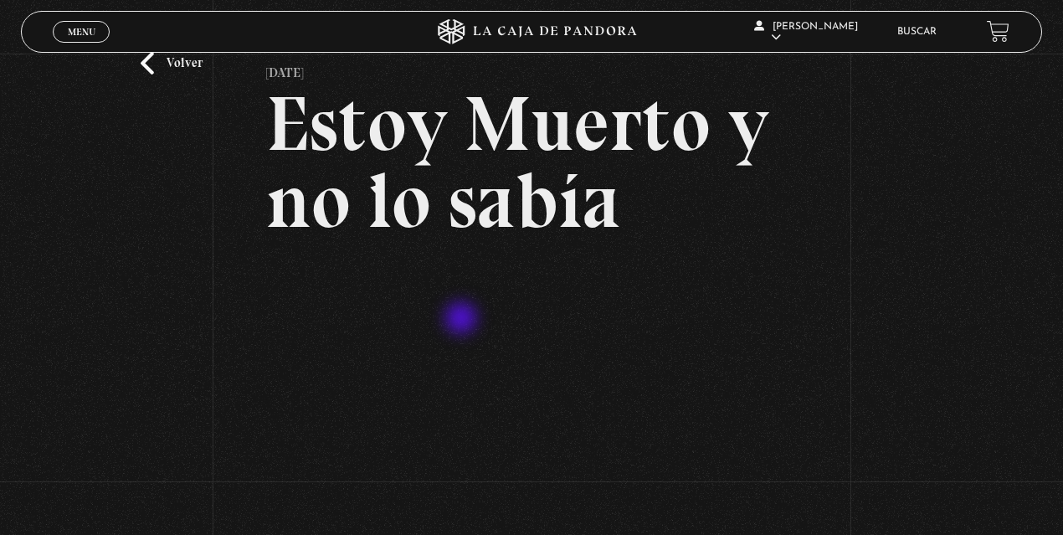
scroll to position [111, 0]
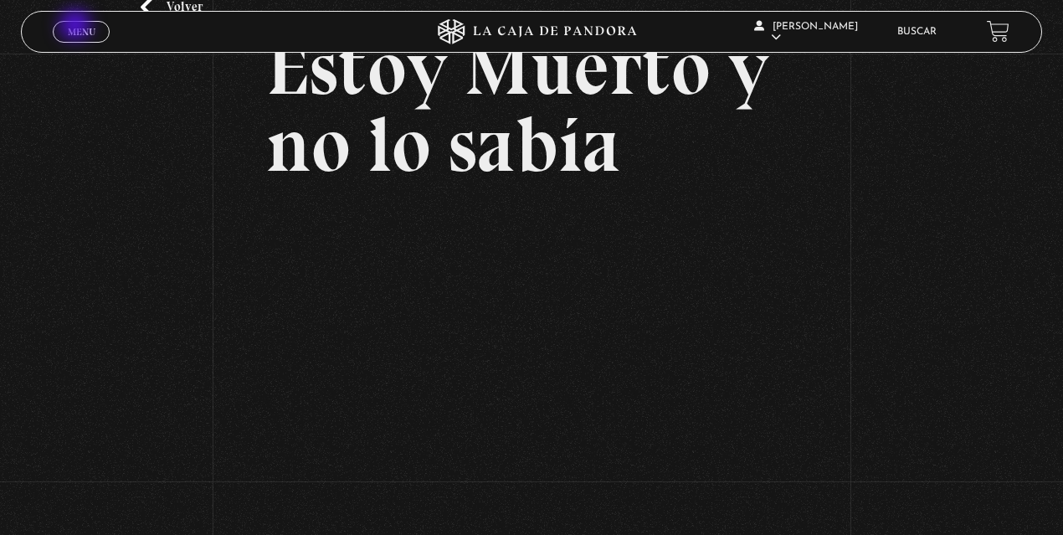
click at [77, 27] on span "Menu" at bounding box center [82, 32] width 28 height 10
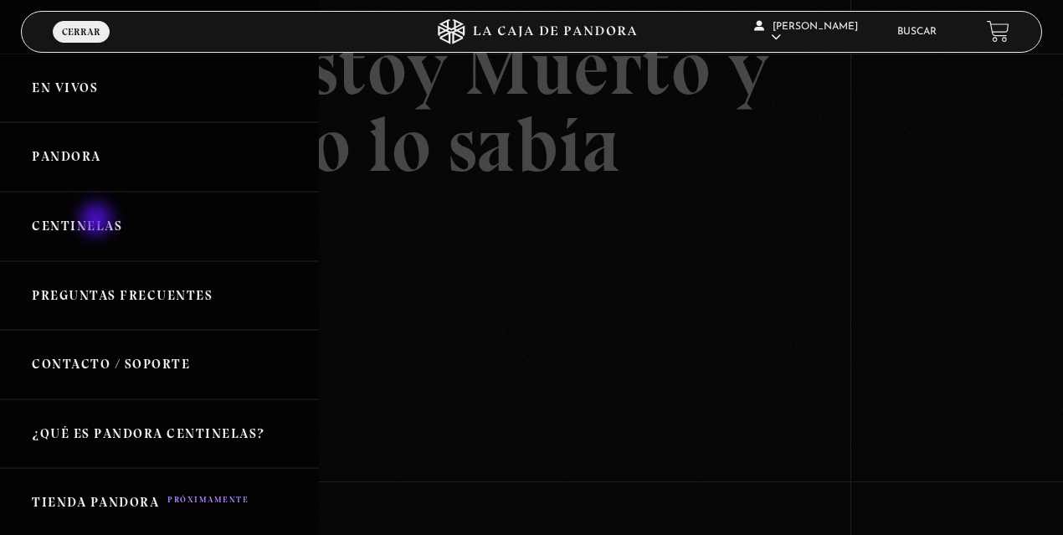
click at [98, 221] on link "Centinelas" at bounding box center [159, 226] width 319 height 69
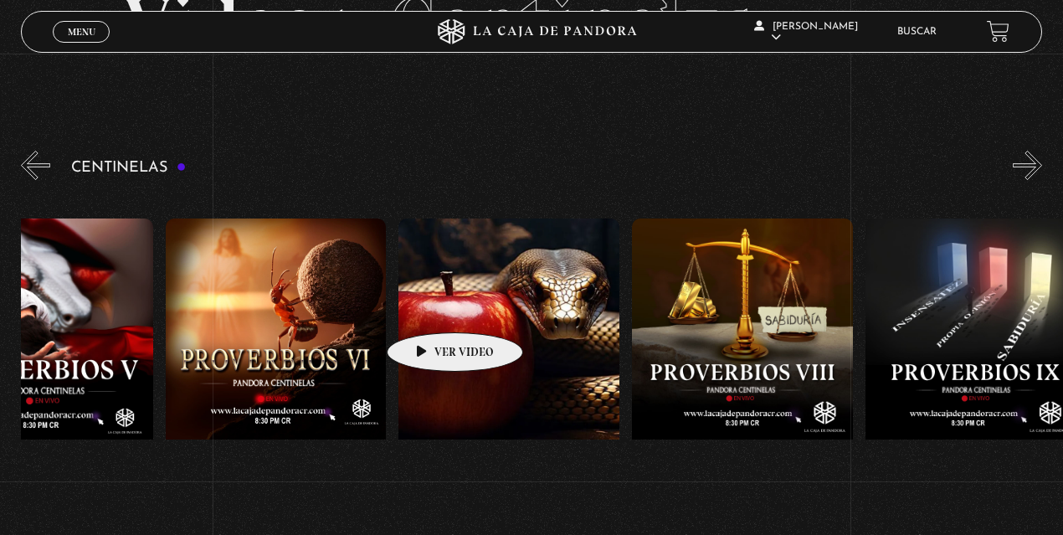
scroll to position [0, 1977]
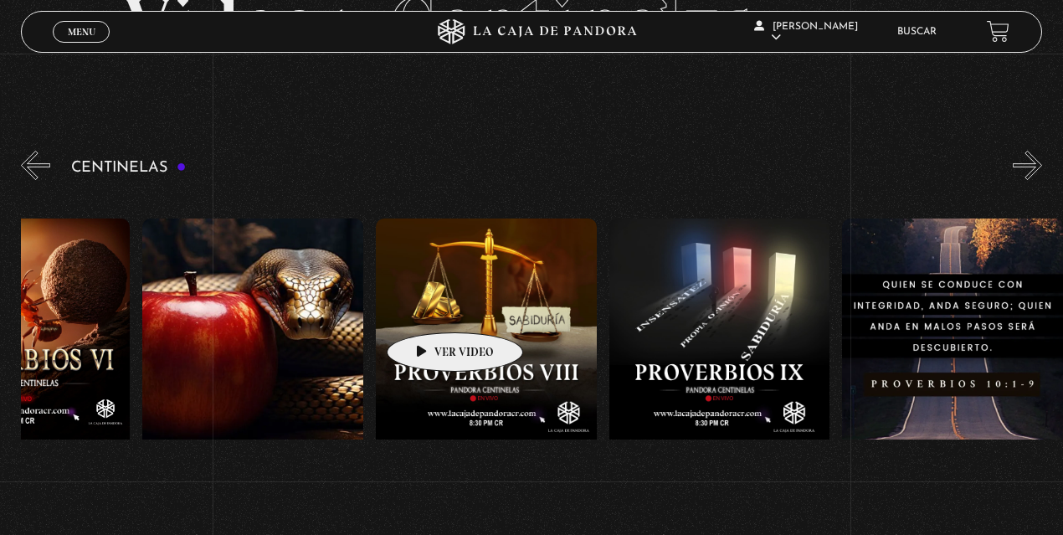
drag, startPoint x: 778, startPoint y: 309, endPoint x: 383, endPoint y: 306, distance: 394.9
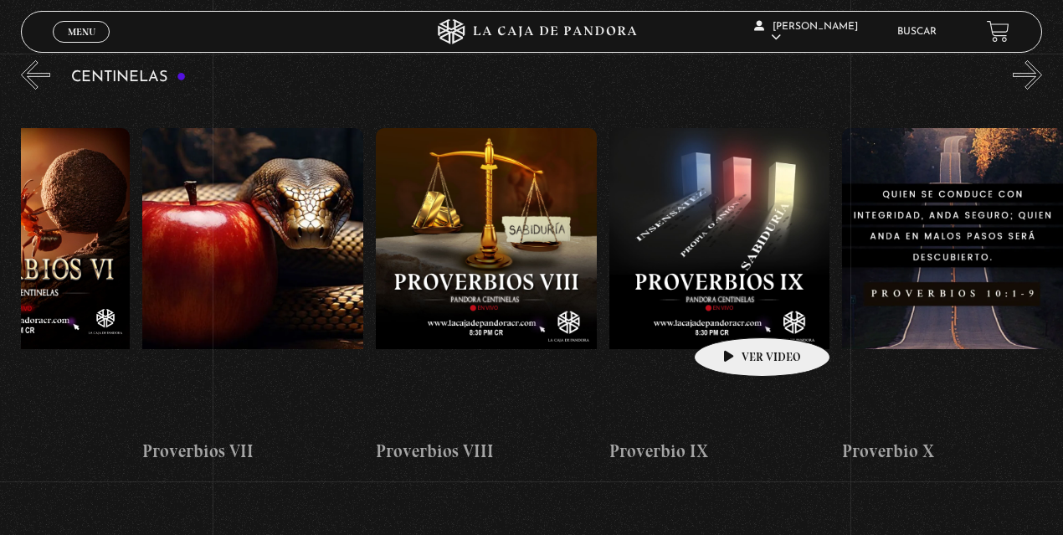
scroll to position [223, 0]
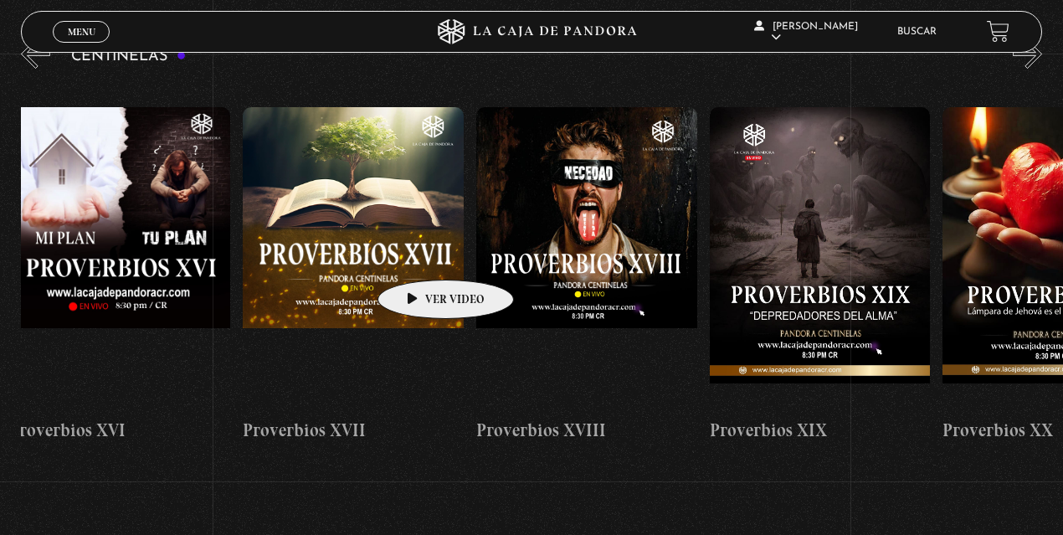
drag, startPoint x: 711, startPoint y: 259, endPoint x: 366, endPoint y: 248, distance: 345.7
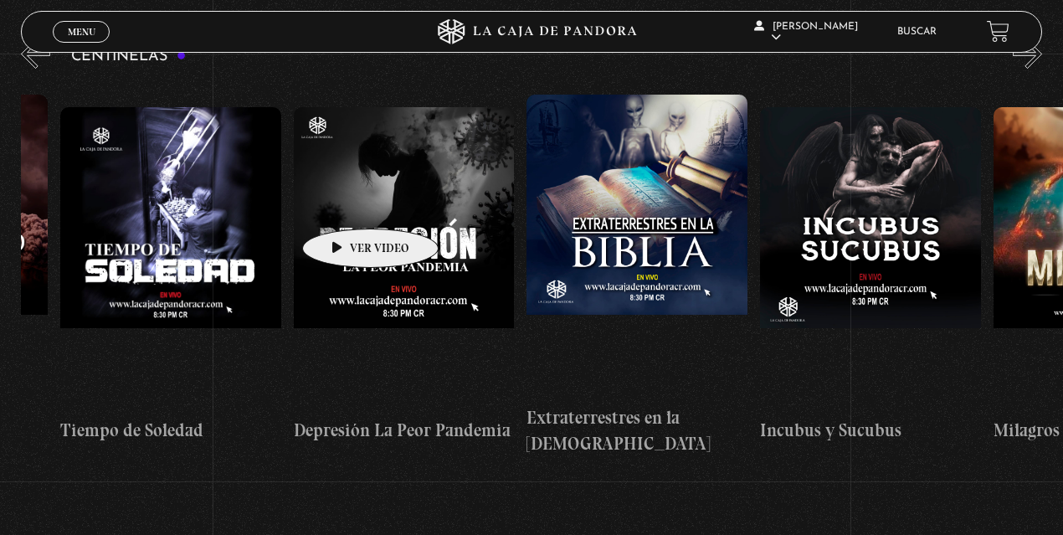
drag, startPoint x: 834, startPoint y: 246, endPoint x: 344, endPoint y: 203, distance: 492.1
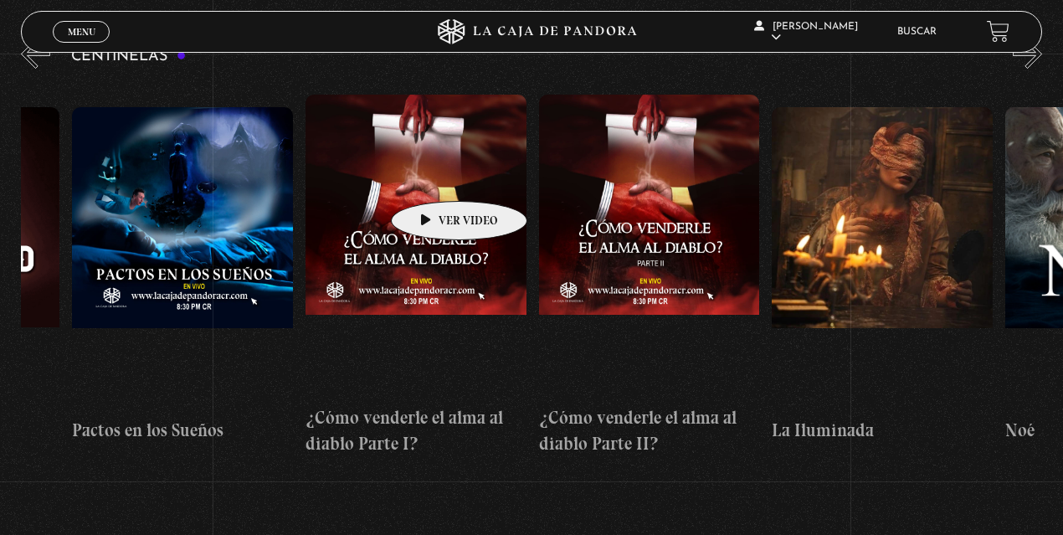
scroll to position [0, 8795]
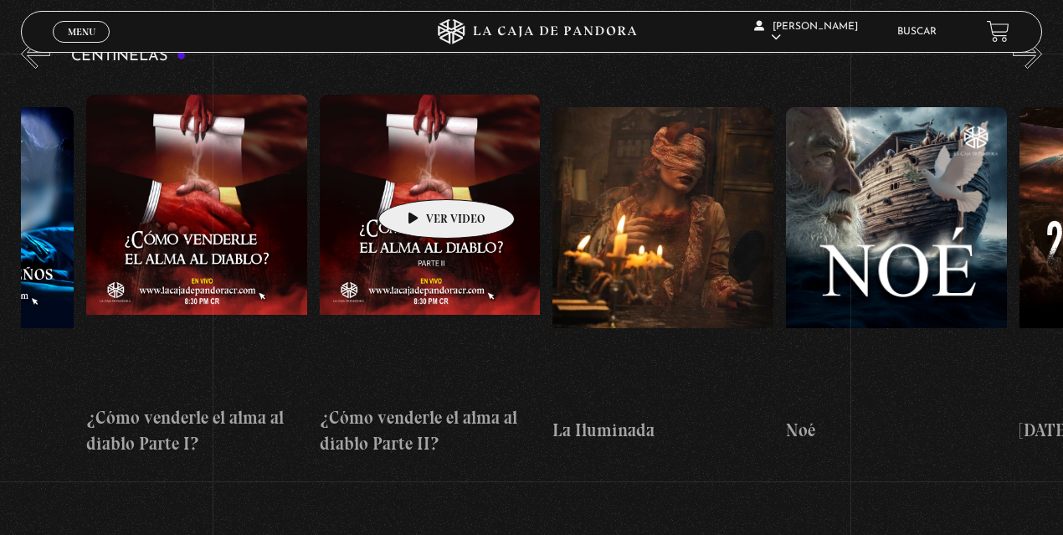
drag, startPoint x: 810, startPoint y: 234, endPoint x: 420, endPoint y: 174, distance: 394.5
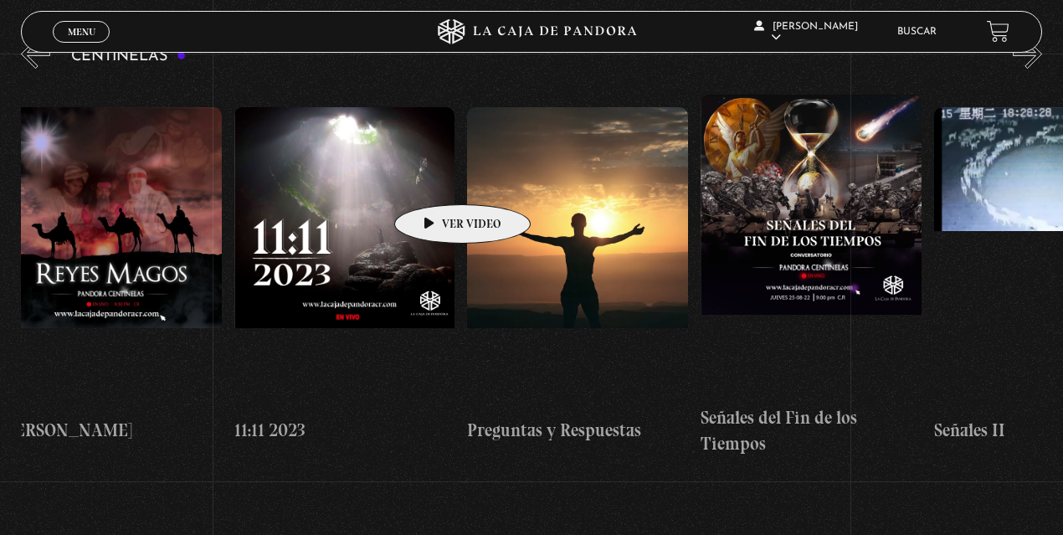
scroll to position [0, 11013]
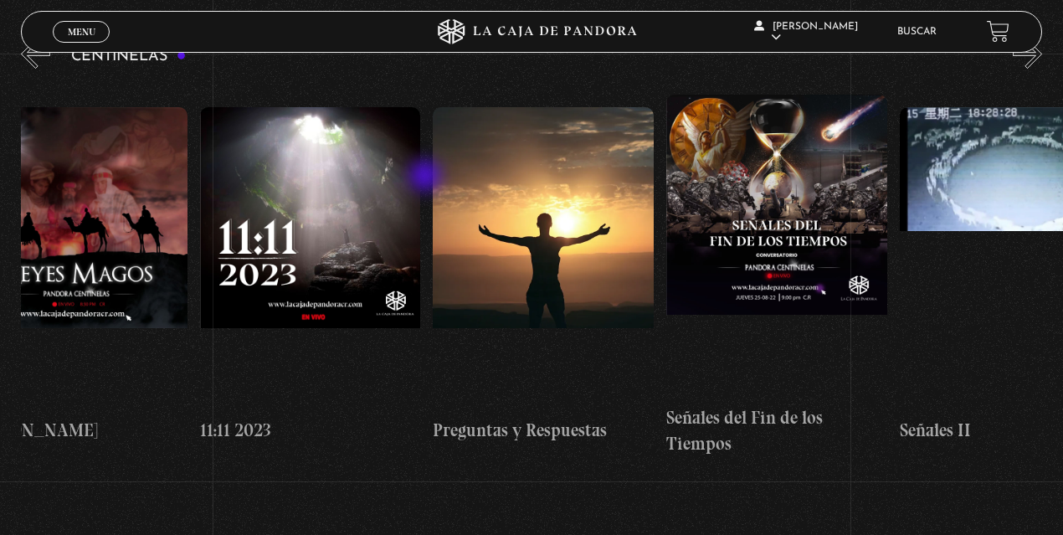
drag, startPoint x: 868, startPoint y: 227, endPoint x: 427, endPoint y: 177, distance: 443.7
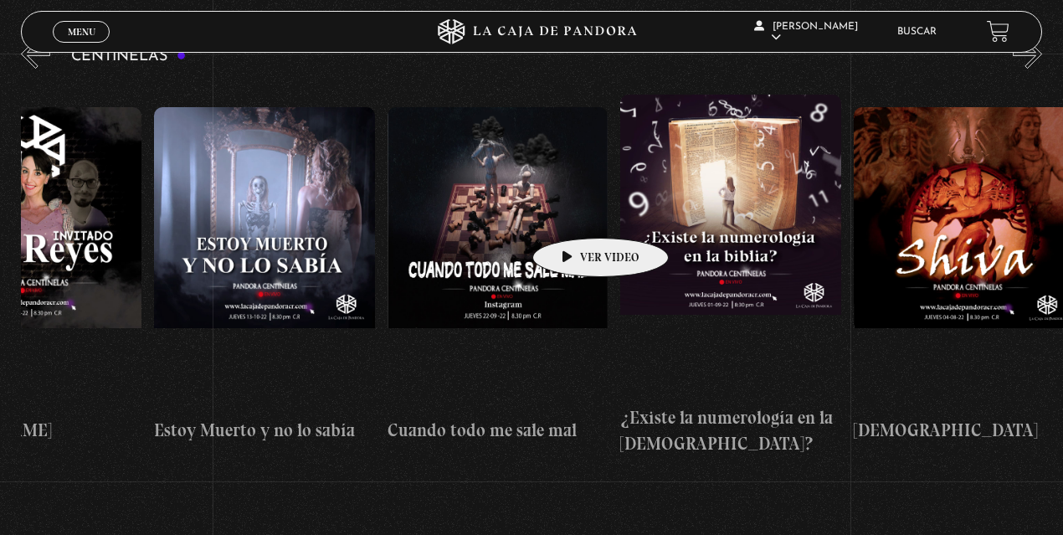
scroll to position [0, 12342]
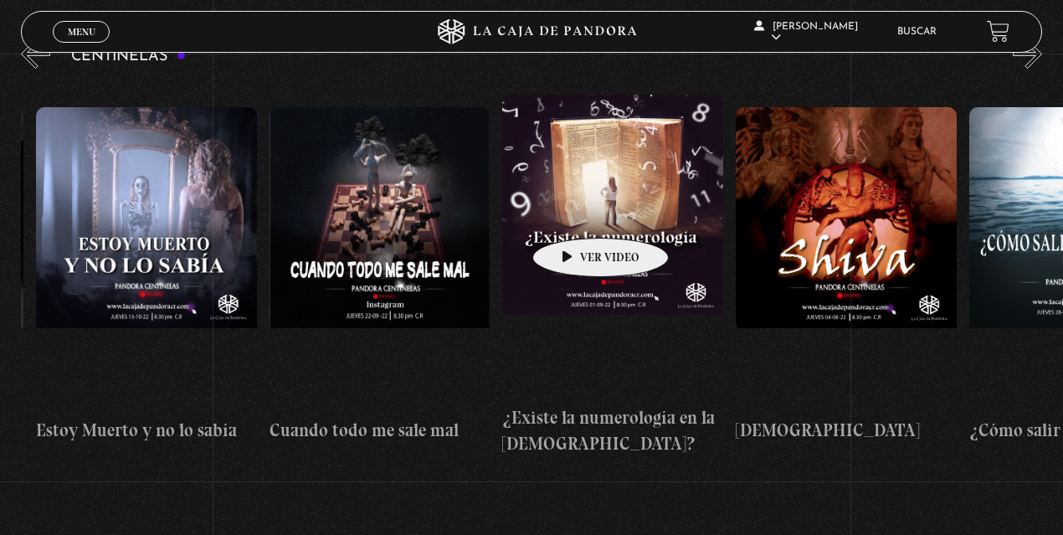
drag, startPoint x: 798, startPoint y: 223, endPoint x: 574, endPoint y: 213, distance: 224.5
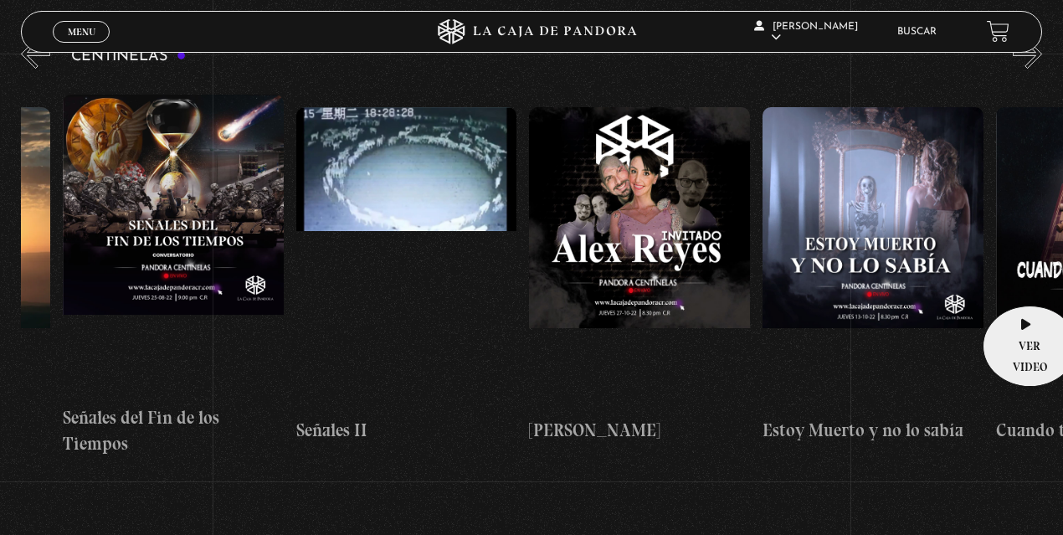
scroll to position [0, 11275]
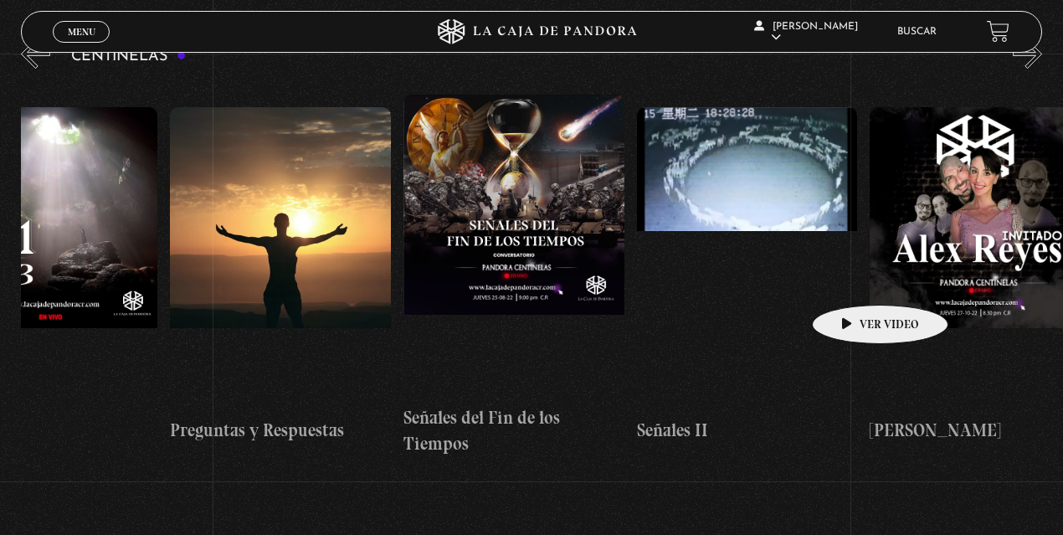
drag, startPoint x: 843, startPoint y: 243, endPoint x: 769, endPoint y: 278, distance: 81.2
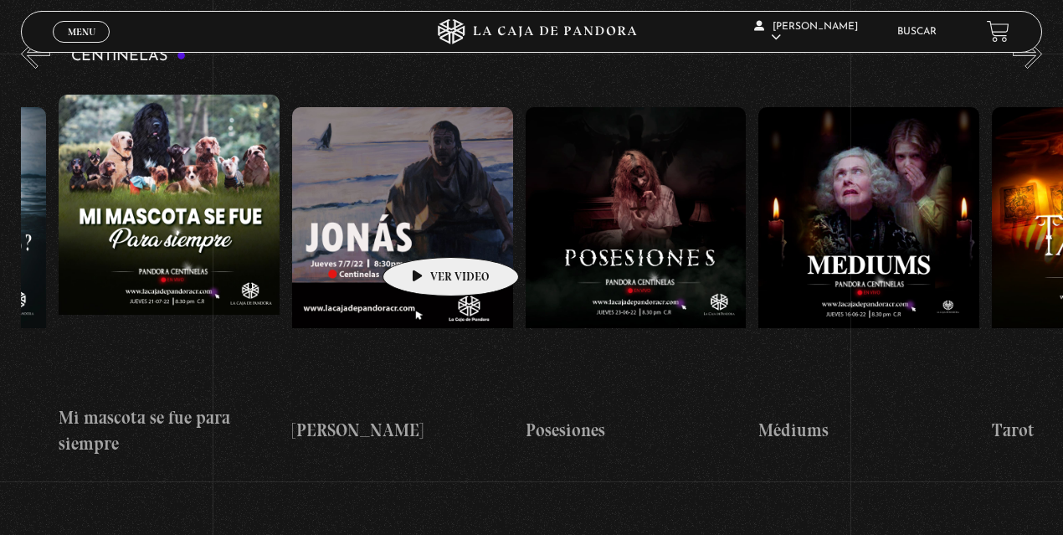
drag, startPoint x: 669, startPoint y: 233, endPoint x: 423, endPoint y: 232, distance: 246.0
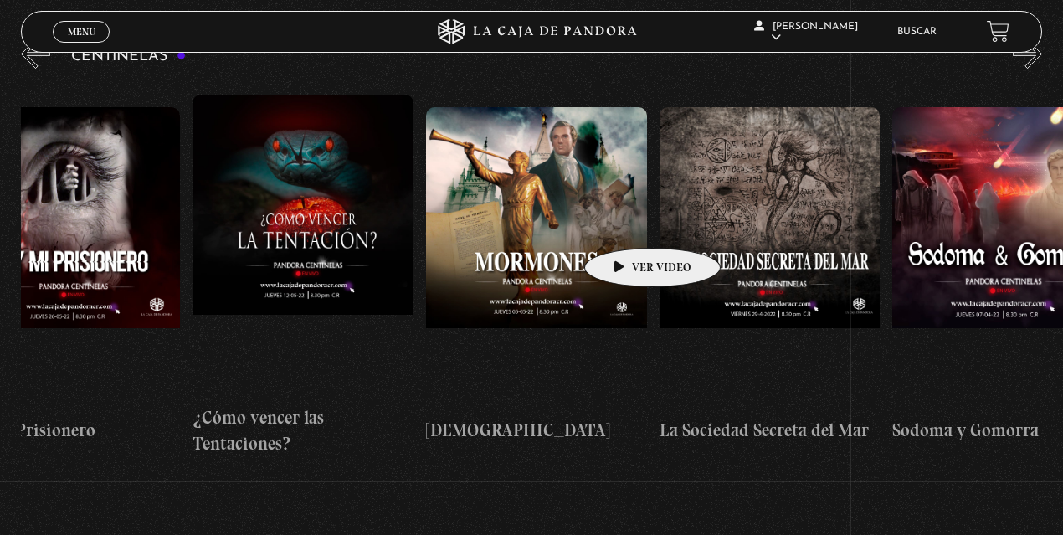
scroll to position [0, 14867]
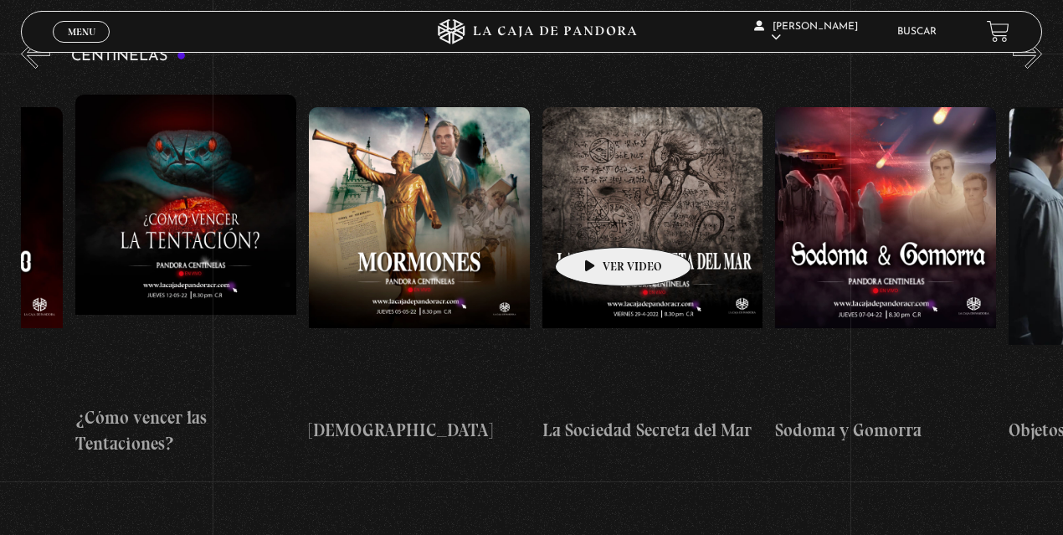
drag, startPoint x: 859, startPoint y: 213, endPoint x: 597, endPoint y: 222, distance: 262.8
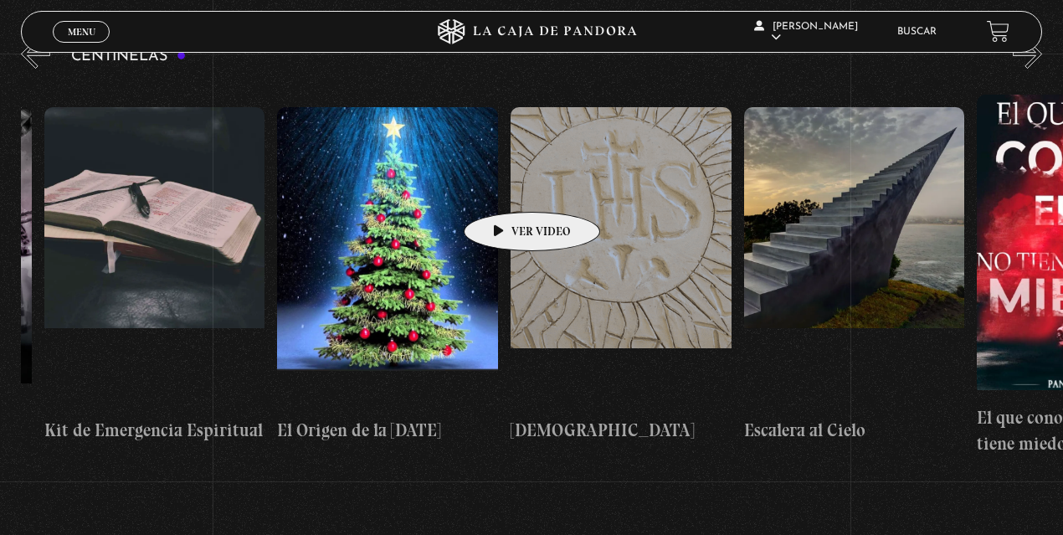
drag, startPoint x: 972, startPoint y: 187, endPoint x: 549, endPoint y: 187, distance: 423.3
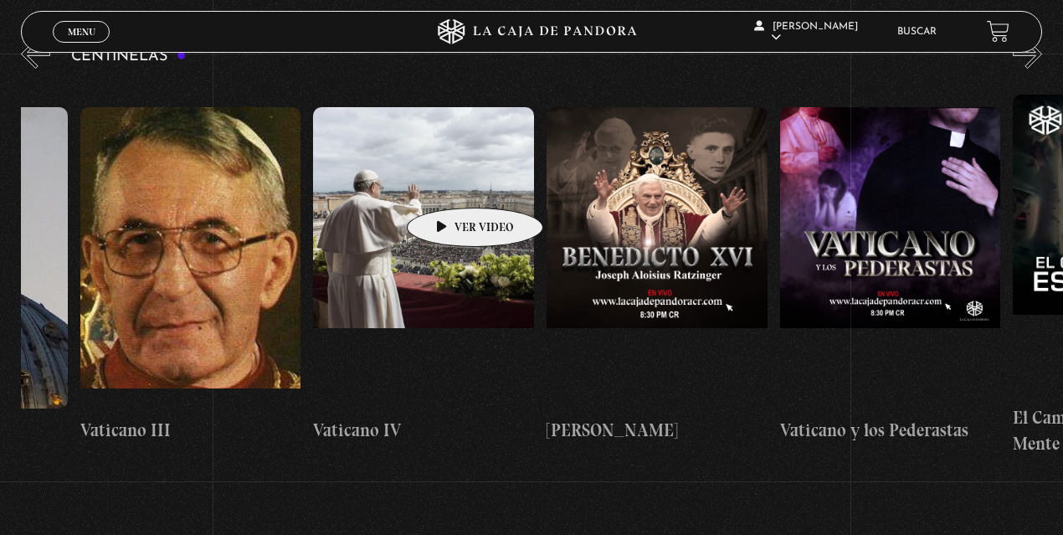
drag, startPoint x: 902, startPoint y: 190, endPoint x: 447, endPoint y: 182, distance: 455.2
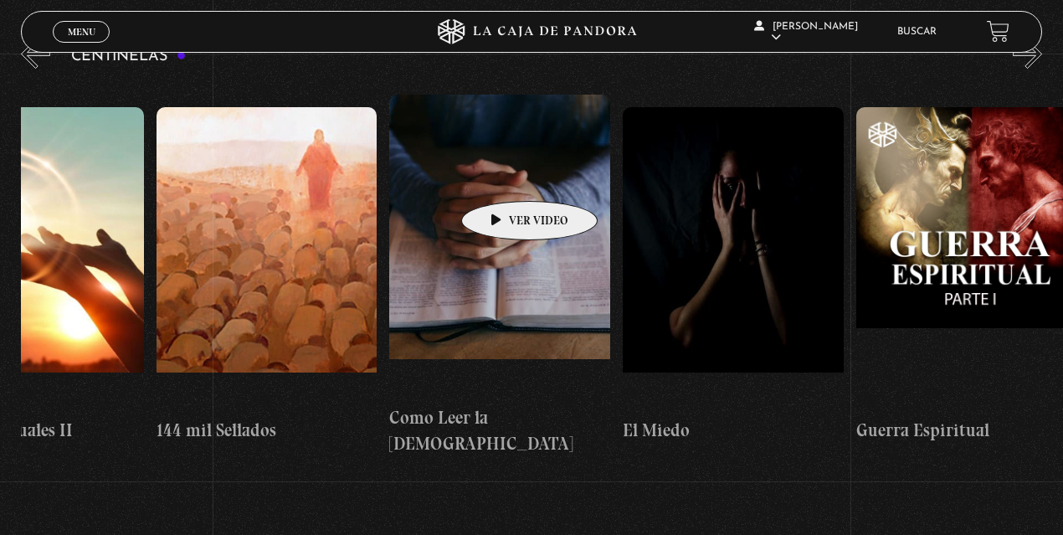
drag, startPoint x: 828, startPoint y: 185, endPoint x: 503, endPoint y: 176, distance: 325.6
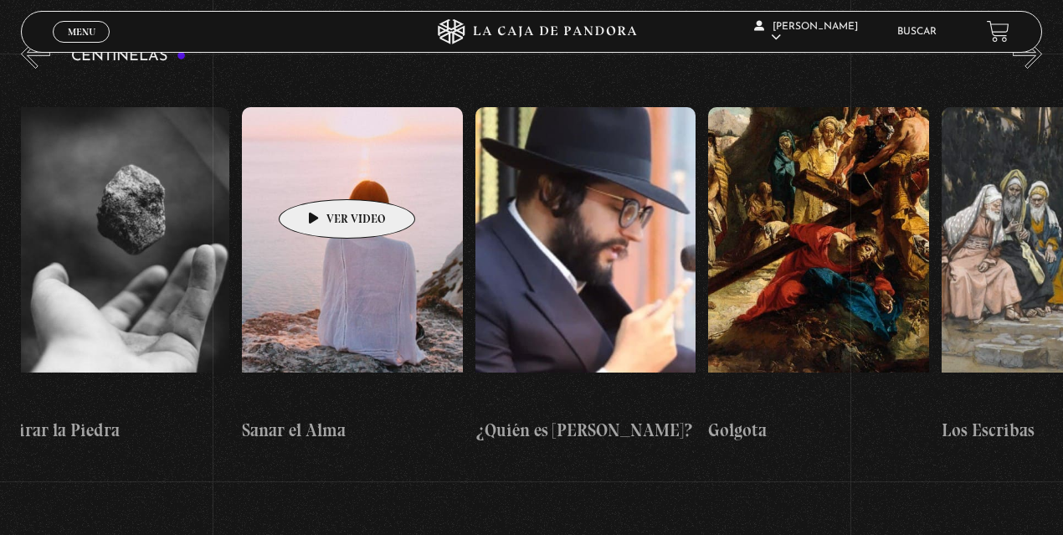
drag, startPoint x: 902, startPoint y: 173, endPoint x: 335, endPoint y: 174, distance: 567.2
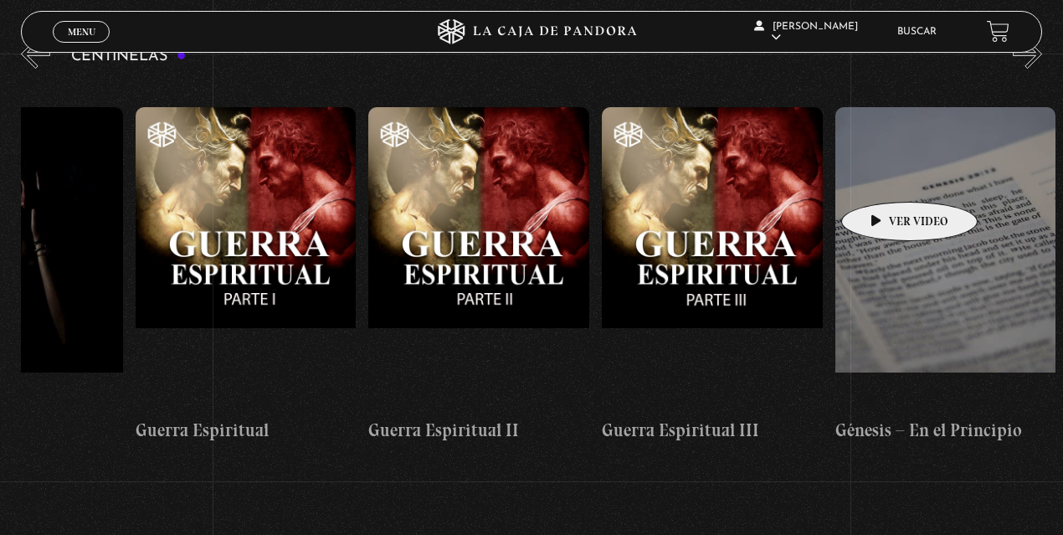
drag, startPoint x: 602, startPoint y: 174, endPoint x: 907, endPoint y: 177, distance: 305.4
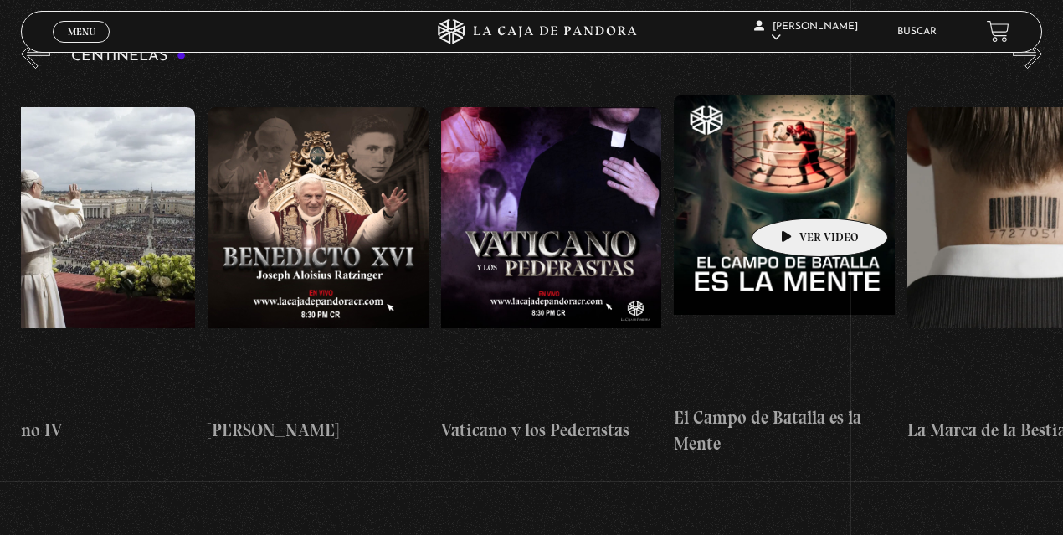
drag, startPoint x: 414, startPoint y: 189, endPoint x: 895, endPoint y: 199, distance: 481.2
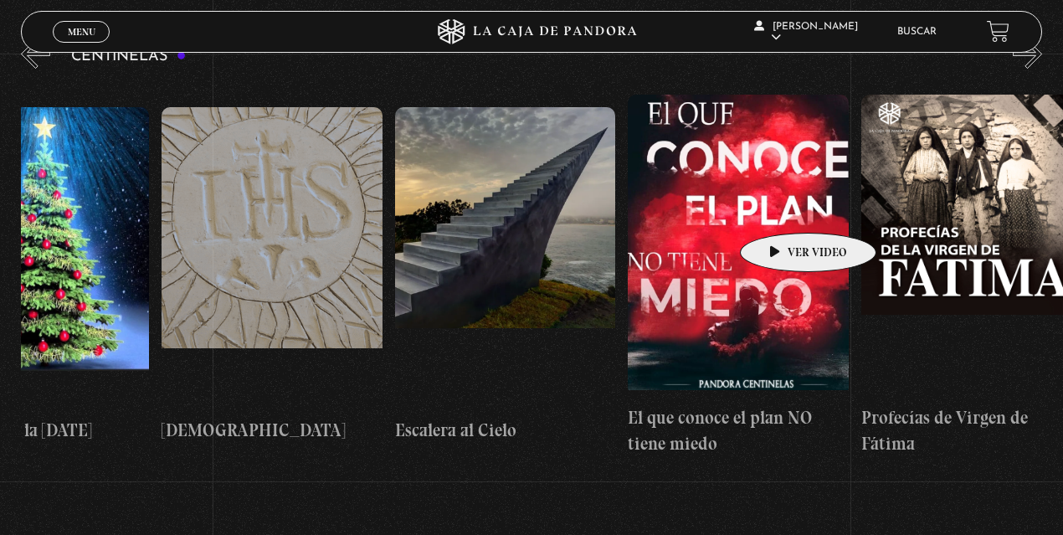
drag, startPoint x: 392, startPoint y: 196, endPoint x: 781, endPoint y: 207, distance: 389.2
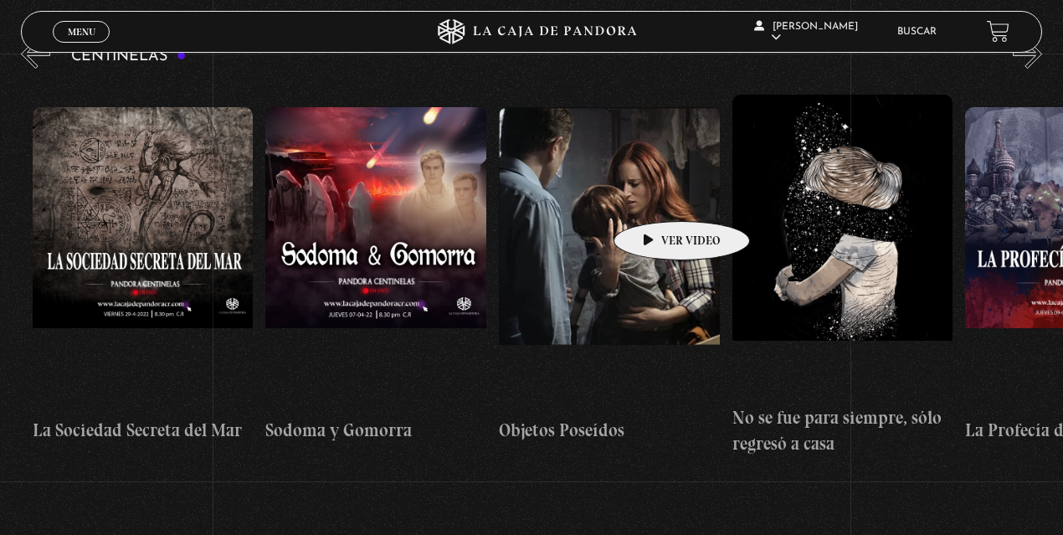
drag, startPoint x: 167, startPoint y: 191, endPoint x: 655, endPoint y: 196, distance: 487.8
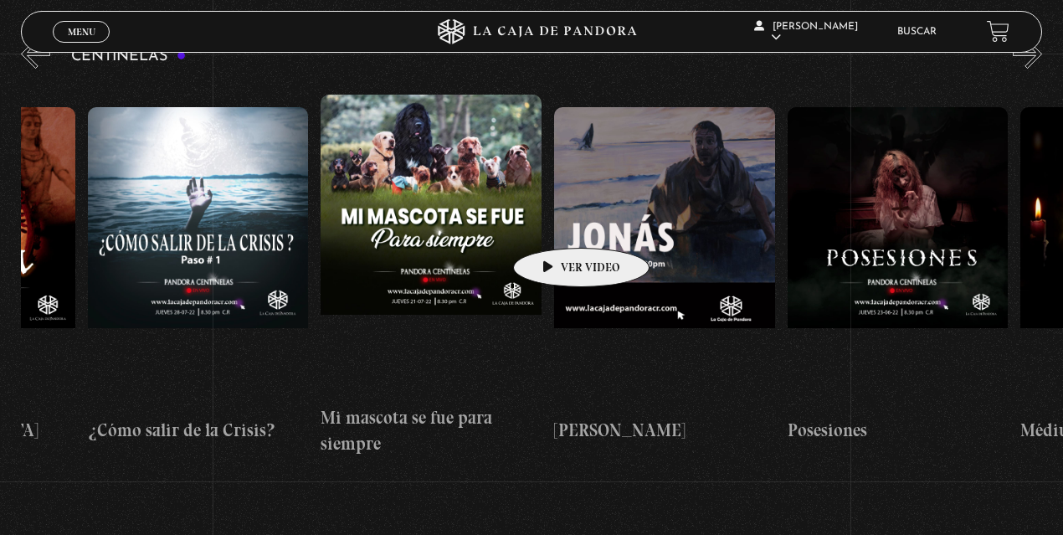
drag, startPoint x: 199, startPoint y: 195, endPoint x: 597, endPoint y: 227, distance: 399.5
click at [597, 227] on div "Como manejar las malas noticias? Centinelas 2025 Por qué Dios no me escucha Rel…" at bounding box center [204, 275] width 26812 height 389
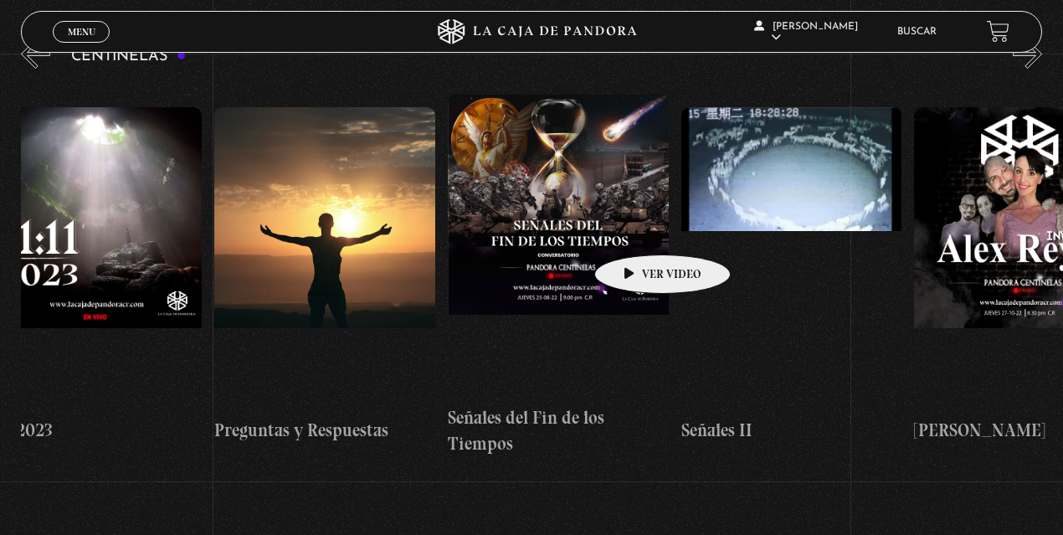
drag, startPoint x: 237, startPoint y: 202, endPoint x: 638, endPoint y: 229, distance: 402.5
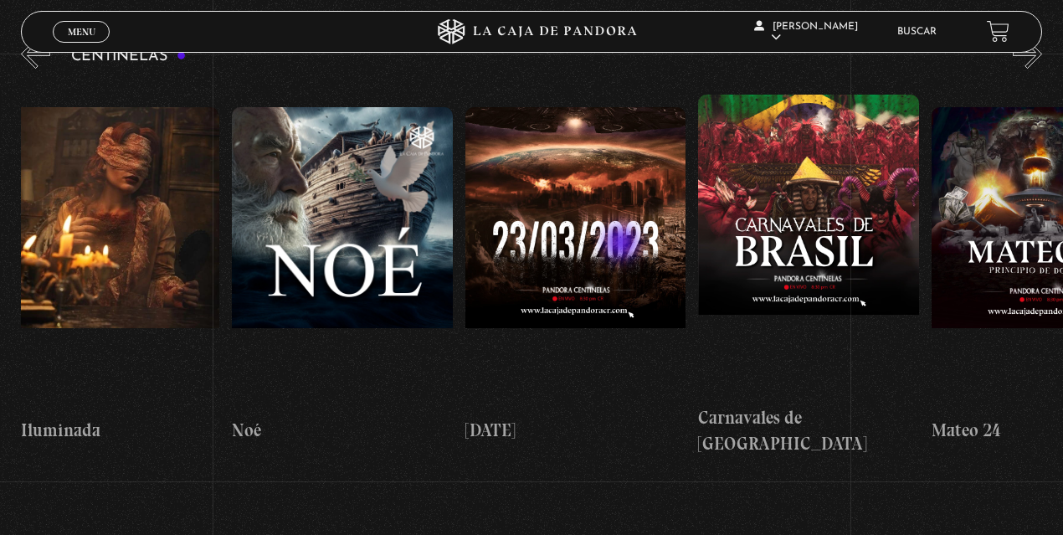
drag, startPoint x: 270, startPoint y: 217, endPoint x: 639, endPoint y: 245, distance: 370.1
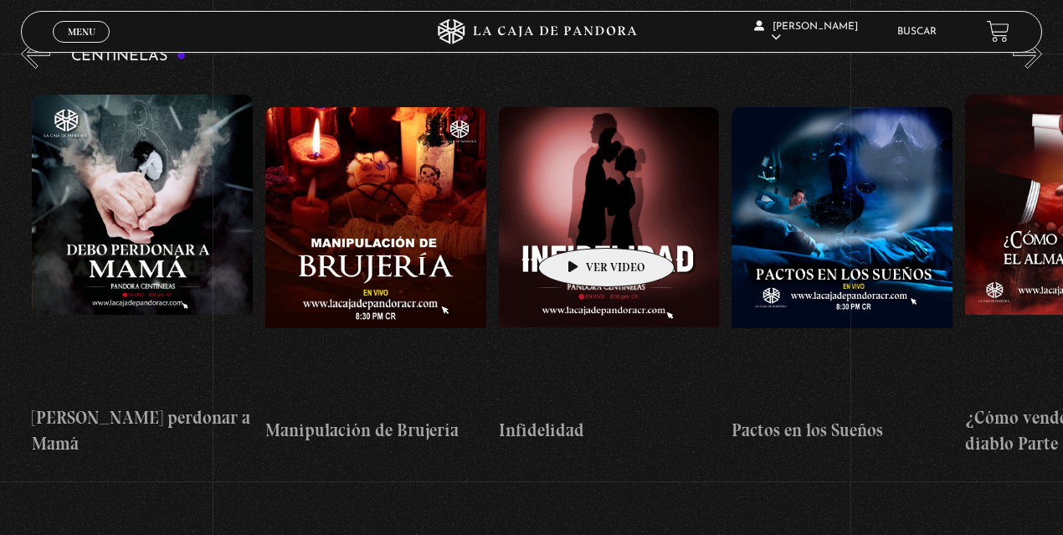
drag, startPoint x: 320, startPoint y: 204, endPoint x: 470, endPoint y: 202, distance: 150.6
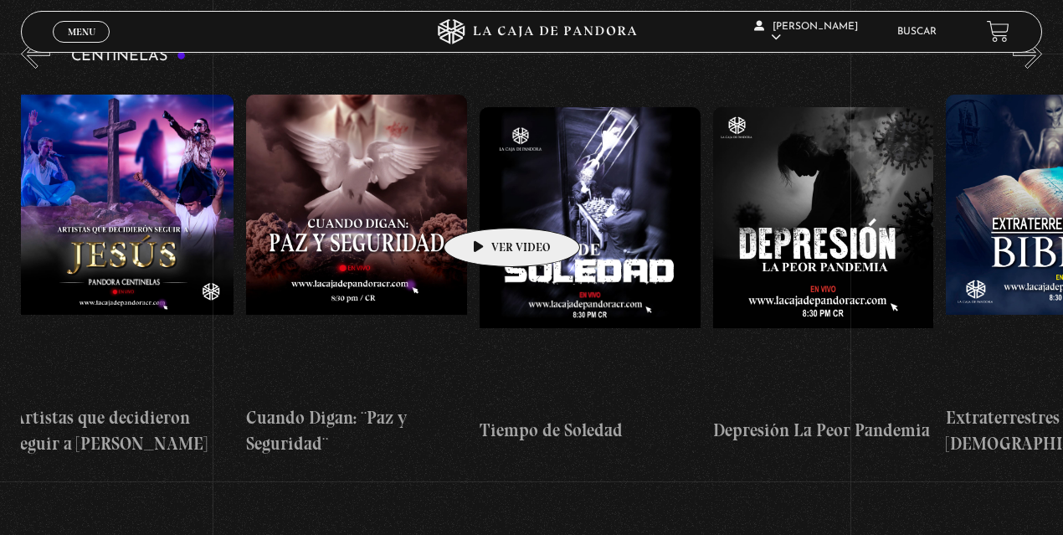
drag, startPoint x: 219, startPoint y: 184, endPoint x: 500, endPoint y: 203, distance: 281.8
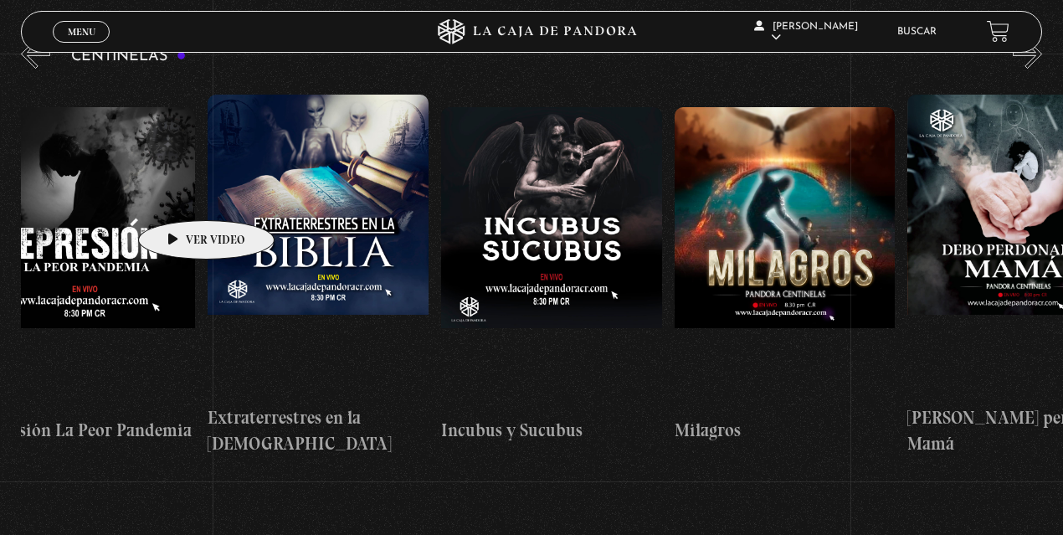
drag, startPoint x: 315, startPoint y: 186, endPoint x: 164, endPoint y: 194, distance: 150.8
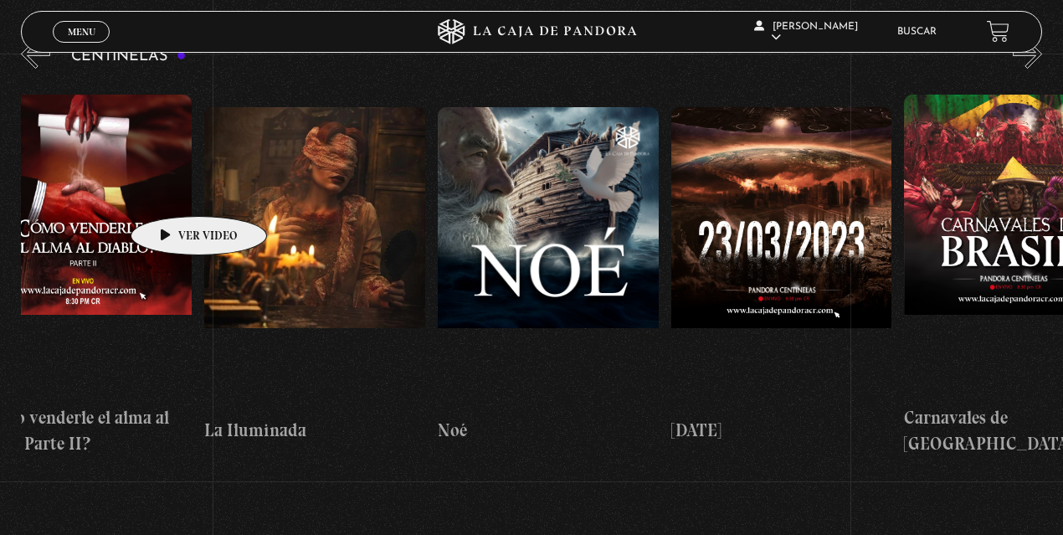
drag, startPoint x: 586, startPoint y: 187, endPoint x: 172, endPoint y: 191, distance: 414.2
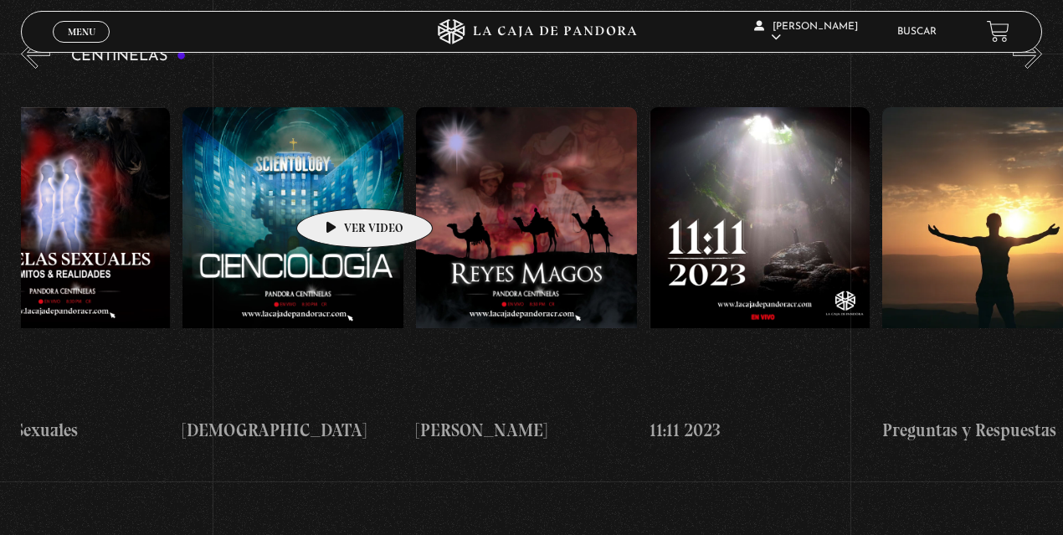
drag, startPoint x: 587, startPoint y: 187, endPoint x: 320, endPoint y: 182, distance: 267.8
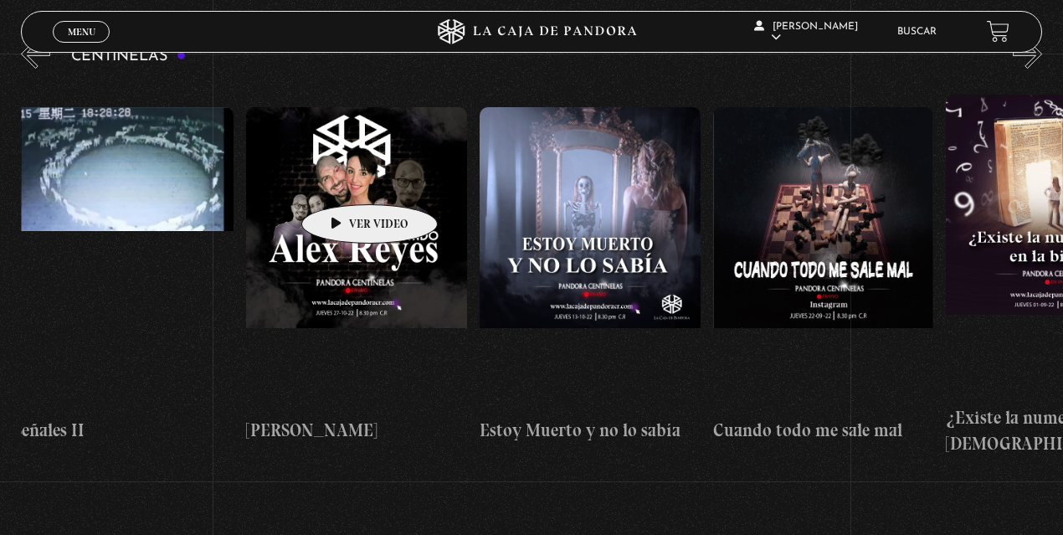
scroll to position [0, 12156]
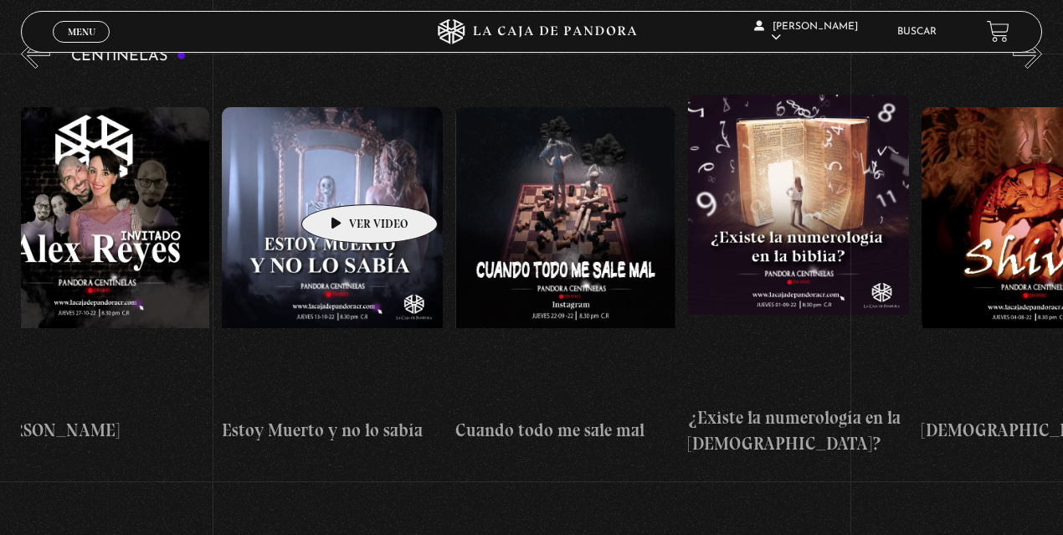
drag, startPoint x: 612, startPoint y: 177, endPoint x: 295, endPoint y: 179, distance: 316.3
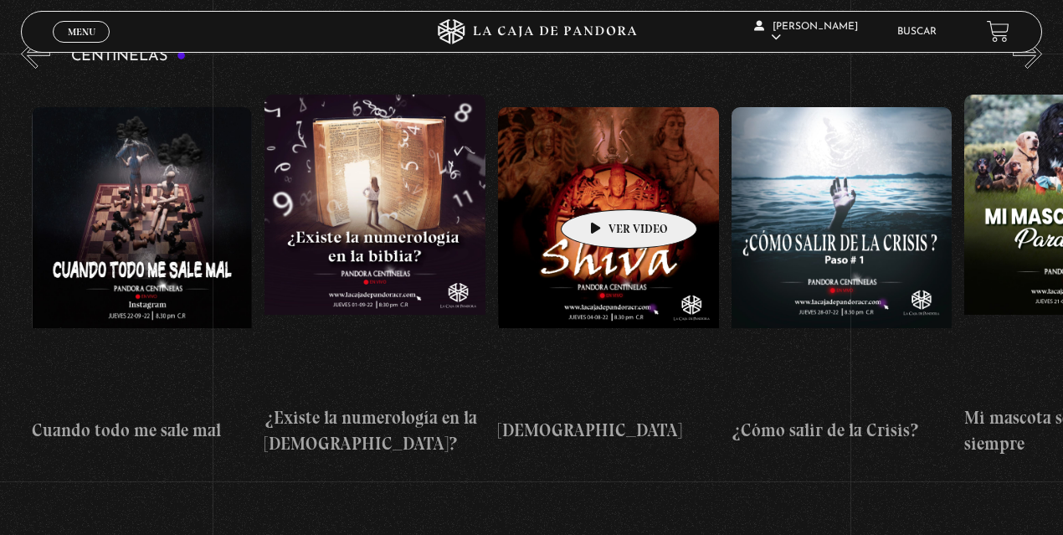
scroll to position [0, 12665]
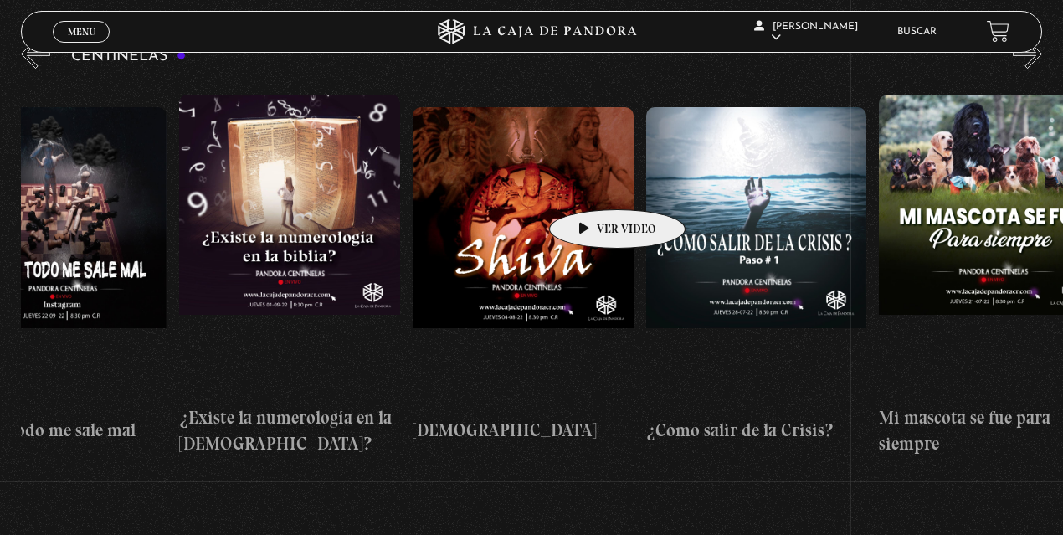
drag, startPoint x: 691, startPoint y: 184, endPoint x: 591, endPoint y: 184, distance: 100.4
click at [591, 184] on div "Como manejar las malas noticias? Centinelas 2025 Por qué Dios no me escucha Rel…" at bounding box center [762, 275] width 26812 height 389
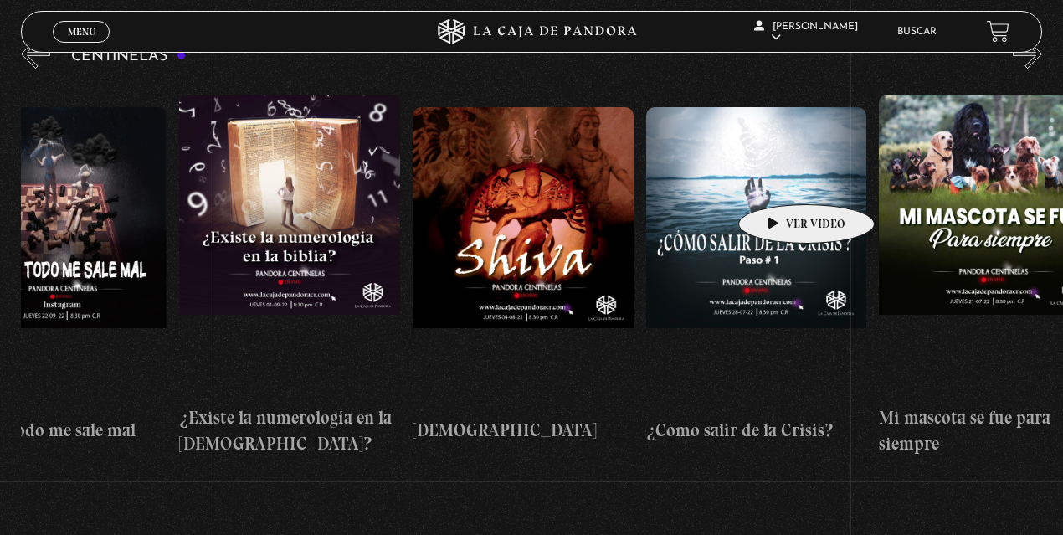
click at [780, 179] on figure at bounding box center [756, 257] width 221 height 301
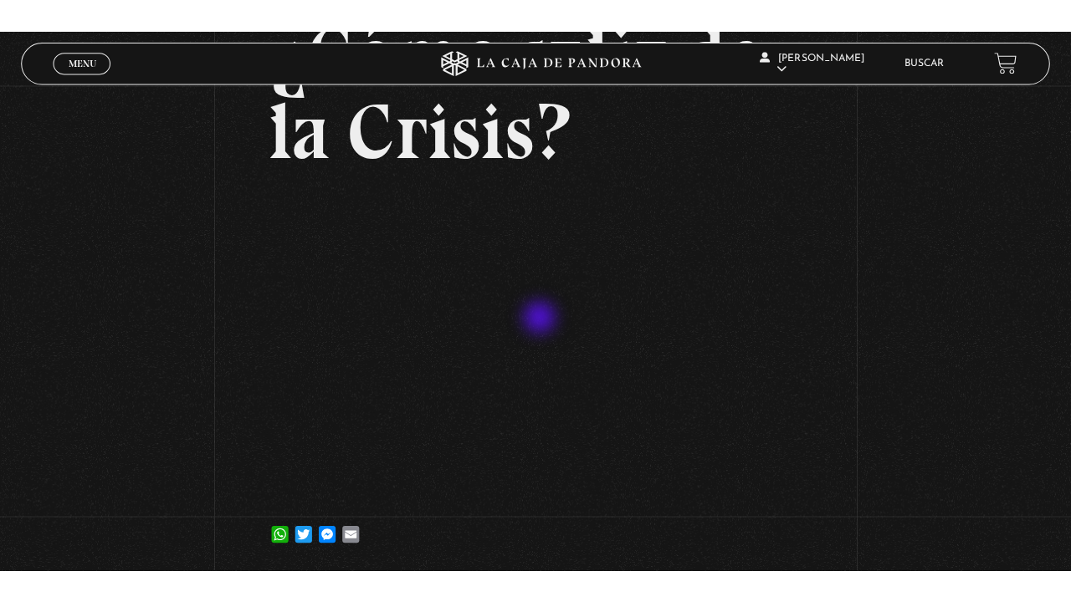
scroll to position [167, 0]
